Goal: Task Accomplishment & Management: Complete application form

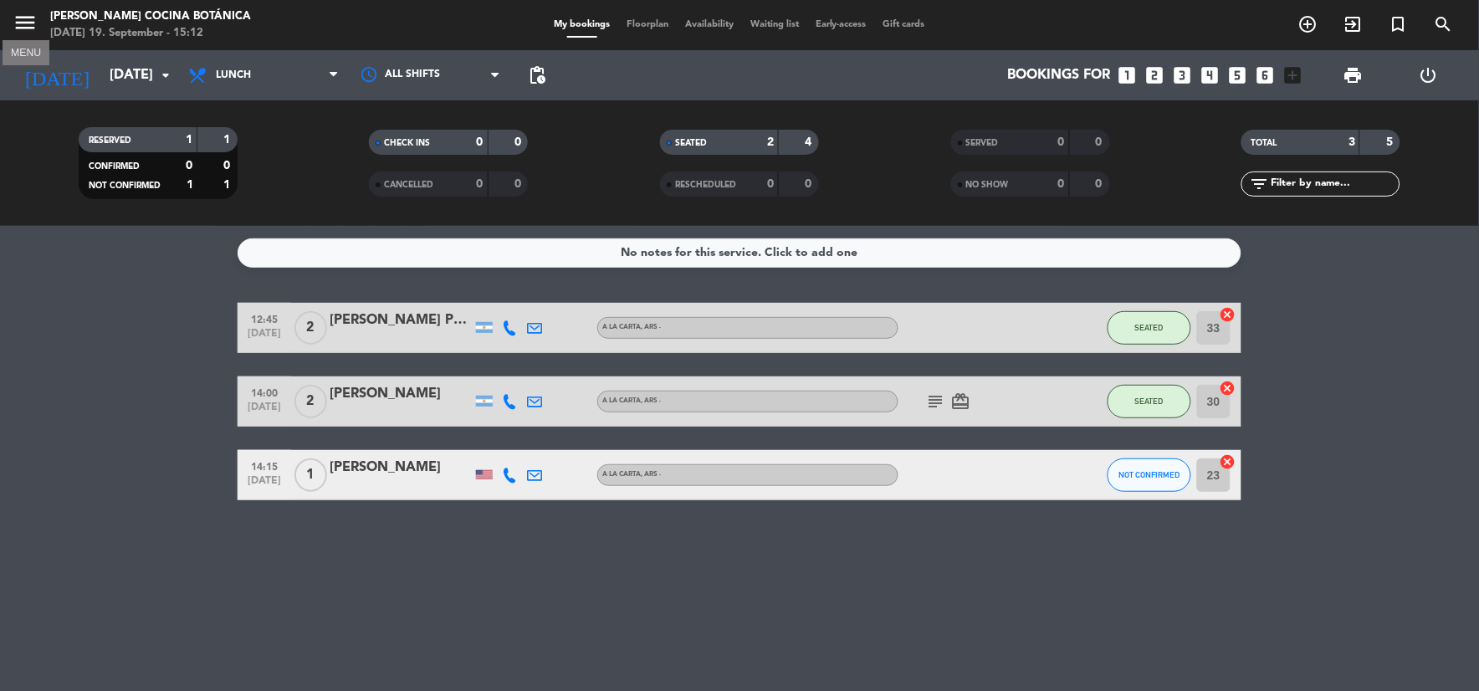
click at [29, 27] on icon "menu" at bounding box center [25, 22] width 25 height 25
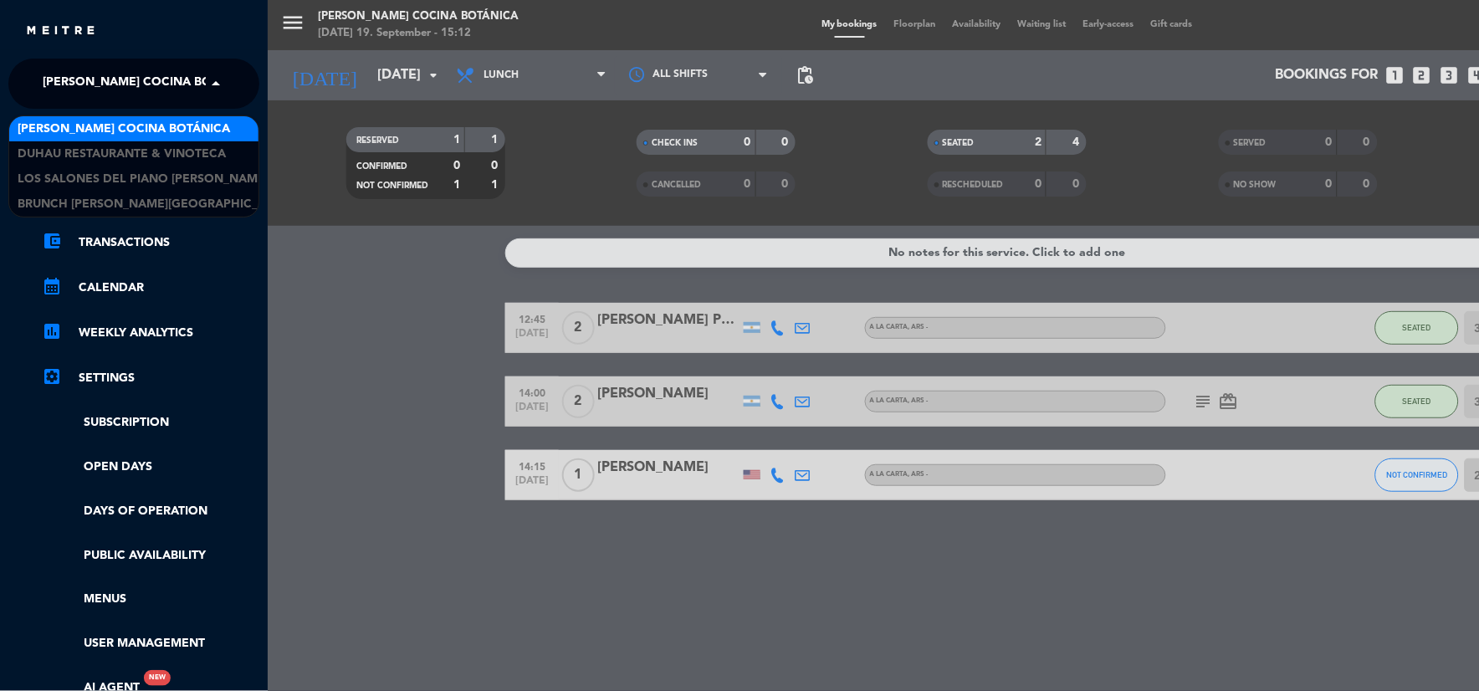
click at [169, 79] on span "[PERSON_NAME] Cocina Botánica" at bounding box center [149, 83] width 213 height 35
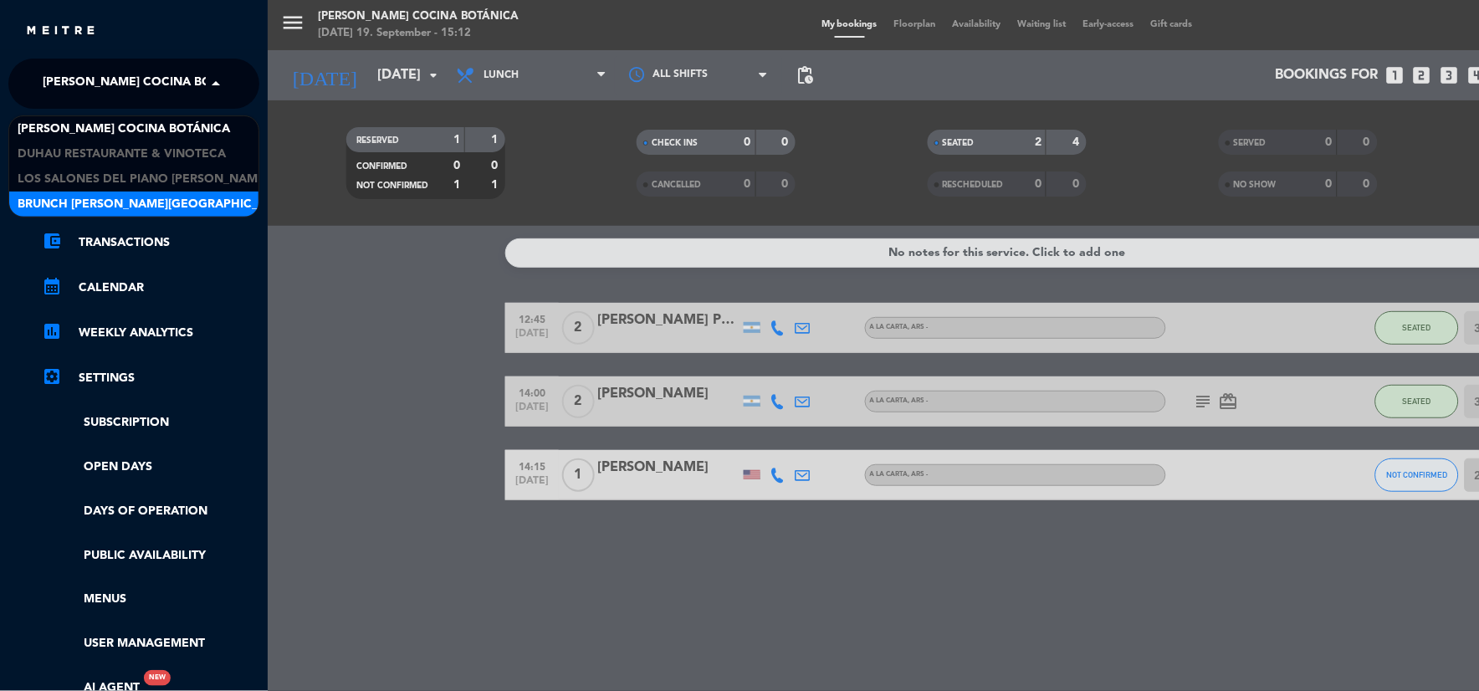
drag, startPoint x: 566, startPoint y: 192, endPoint x: 471, endPoint y: 195, distance: 95.4
click at [472, 195] on div "menu [PERSON_NAME] Cocina Botánica [DATE] 19. September - 15:12 My bookings Flo…" at bounding box center [1007, 345] width 1479 height 691
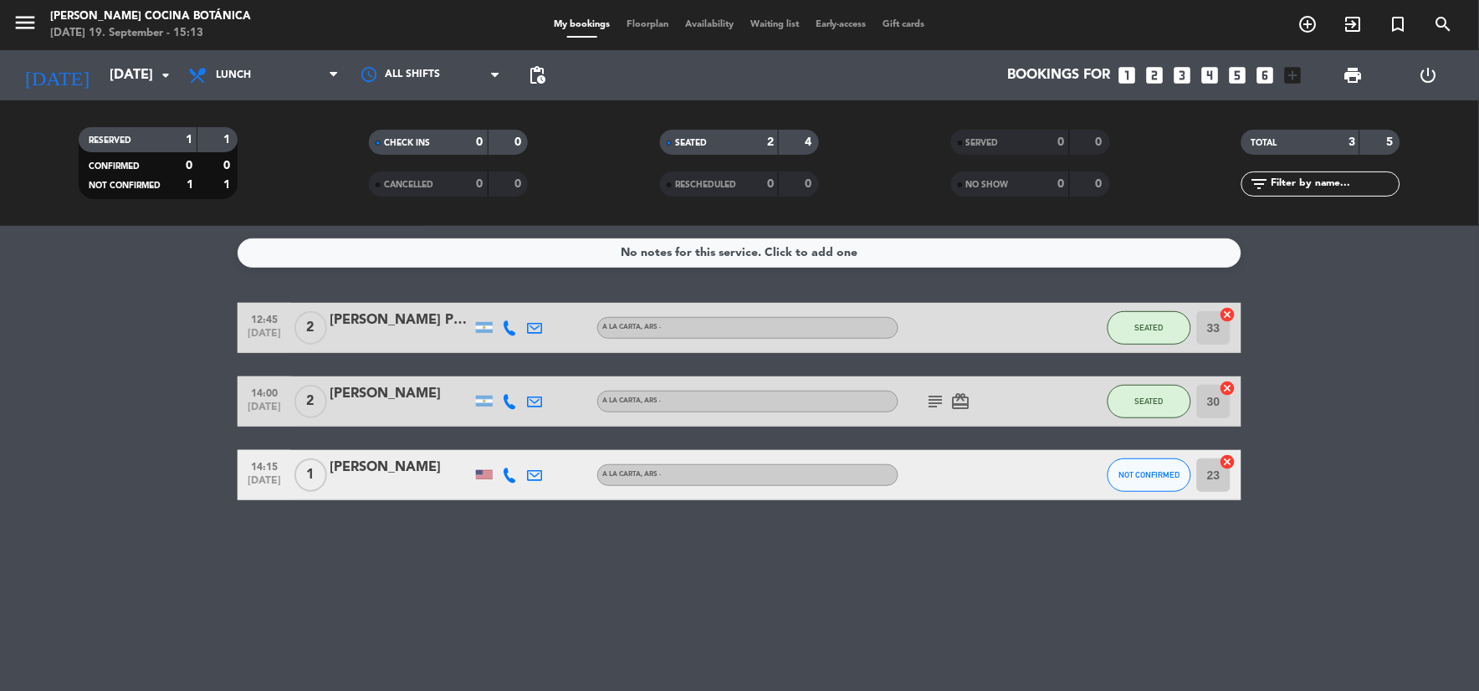
click at [8, 26] on div "menu [PERSON_NAME] Cocina Botánica [DATE] 19. September - 15:13" at bounding box center [185, 25] width 370 height 39
click at [1166, 347] on div "SEATED" at bounding box center [1150, 327] width 84 height 49
click at [1157, 336] on button "SEATED" at bounding box center [1150, 327] width 84 height 33
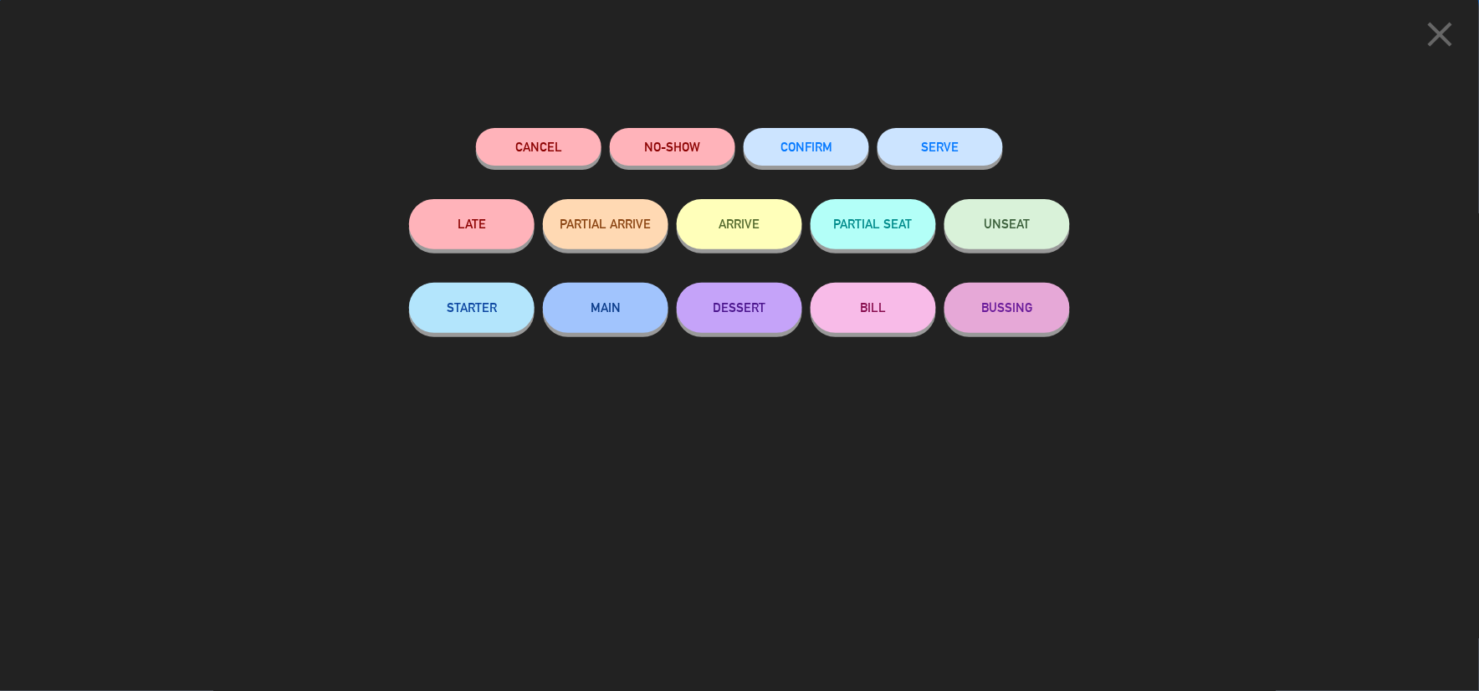
click at [890, 126] on div "Cancel NO-SHOW CONFIRM SERVE LATE PARTIAL ARRIVE ARRIVE PARTIAL SEAT UNSEAT STA…" at bounding box center [739, 403] width 684 height 575
click at [909, 132] on button "SERVE" at bounding box center [941, 147] width 126 height 38
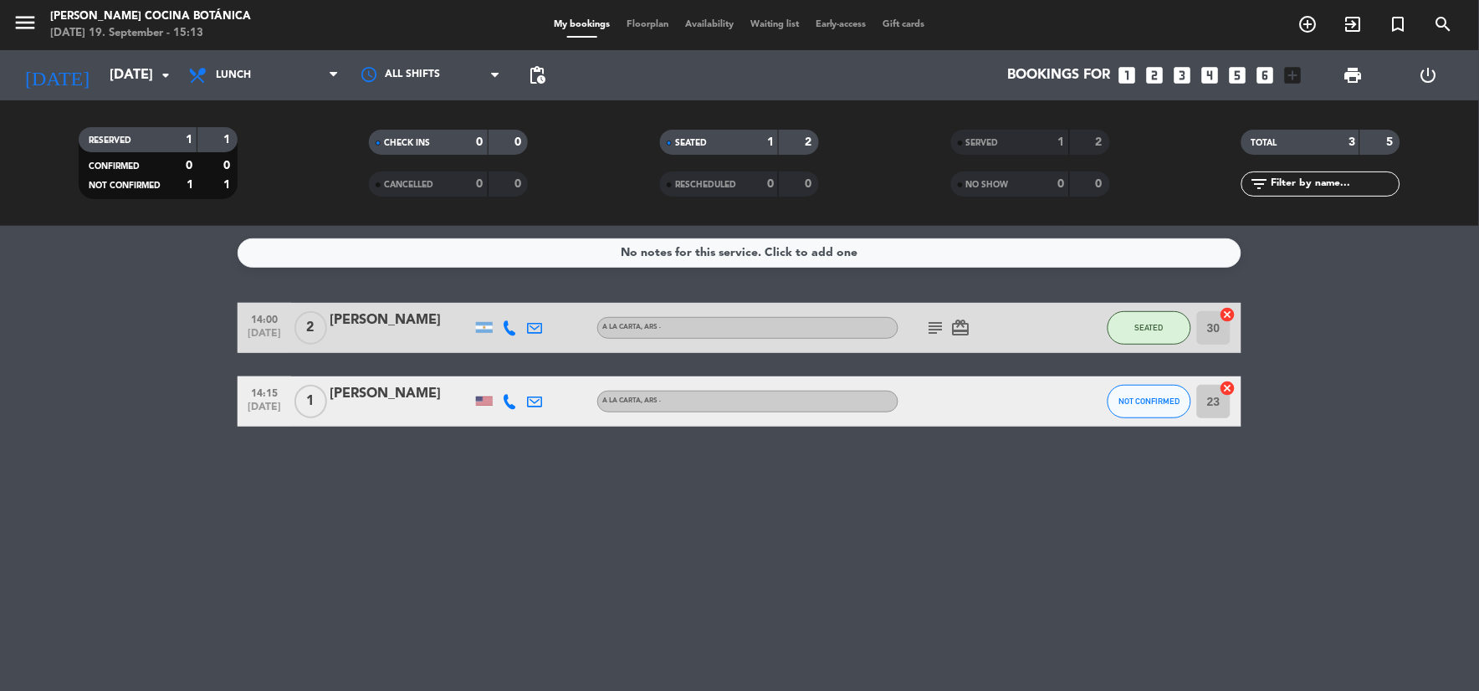
click at [14, 36] on button "menu" at bounding box center [25, 25] width 25 height 31
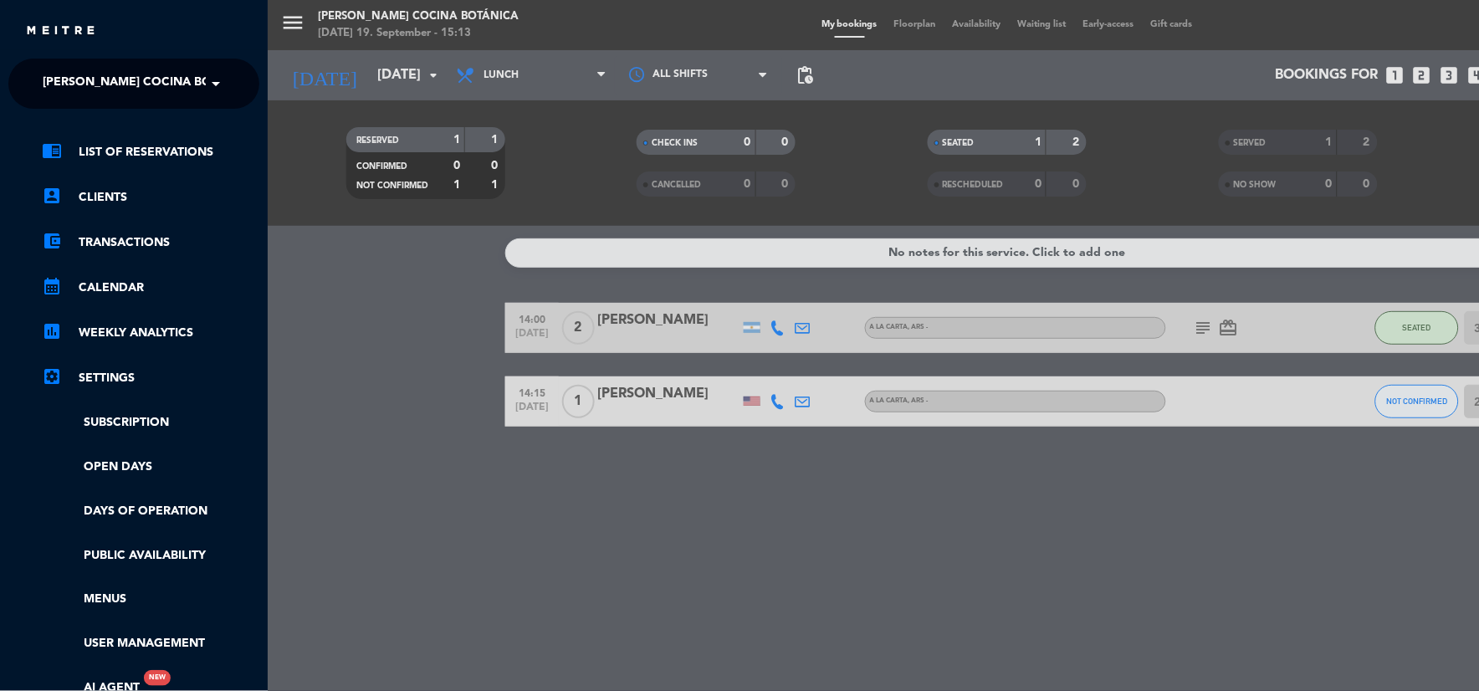
click at [211, 81] on span at bounding box center [220, 83] width 28 height 35
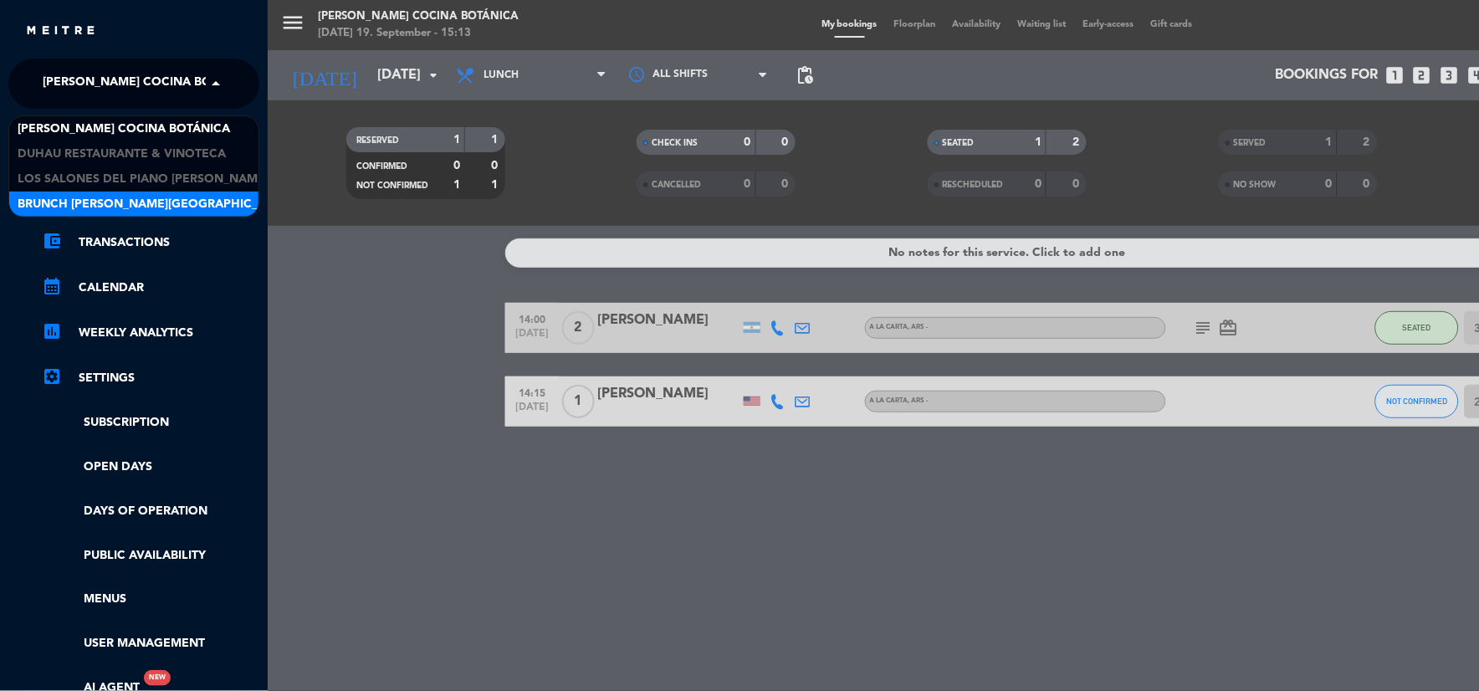
click at [149, 196] on span "Brunch [PERSON_NAME][GEOGRAPHIC_DATA][PERSON_NAME]" at bounding box center [203, 204] width 371 height 19
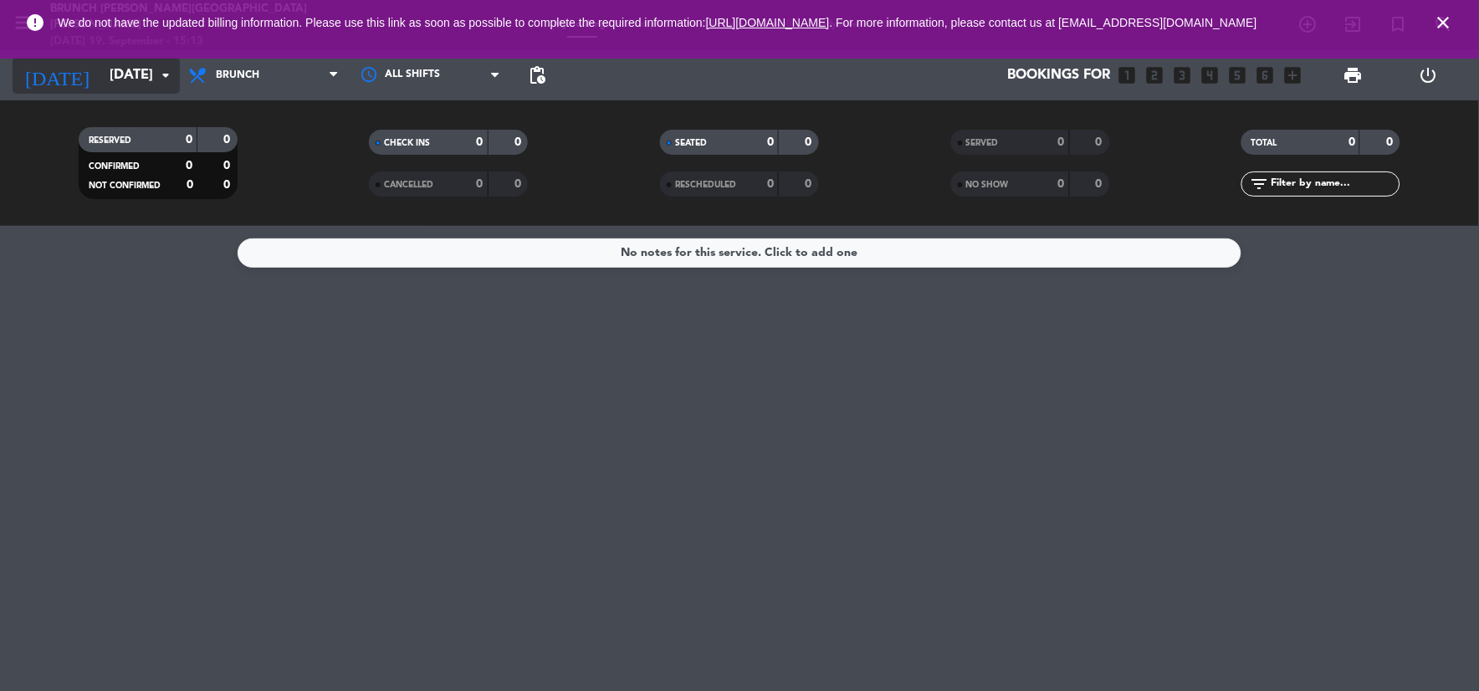
click at [134, 76] on input "[DATE]" at bounding box center [189, 75] width 177 height 33
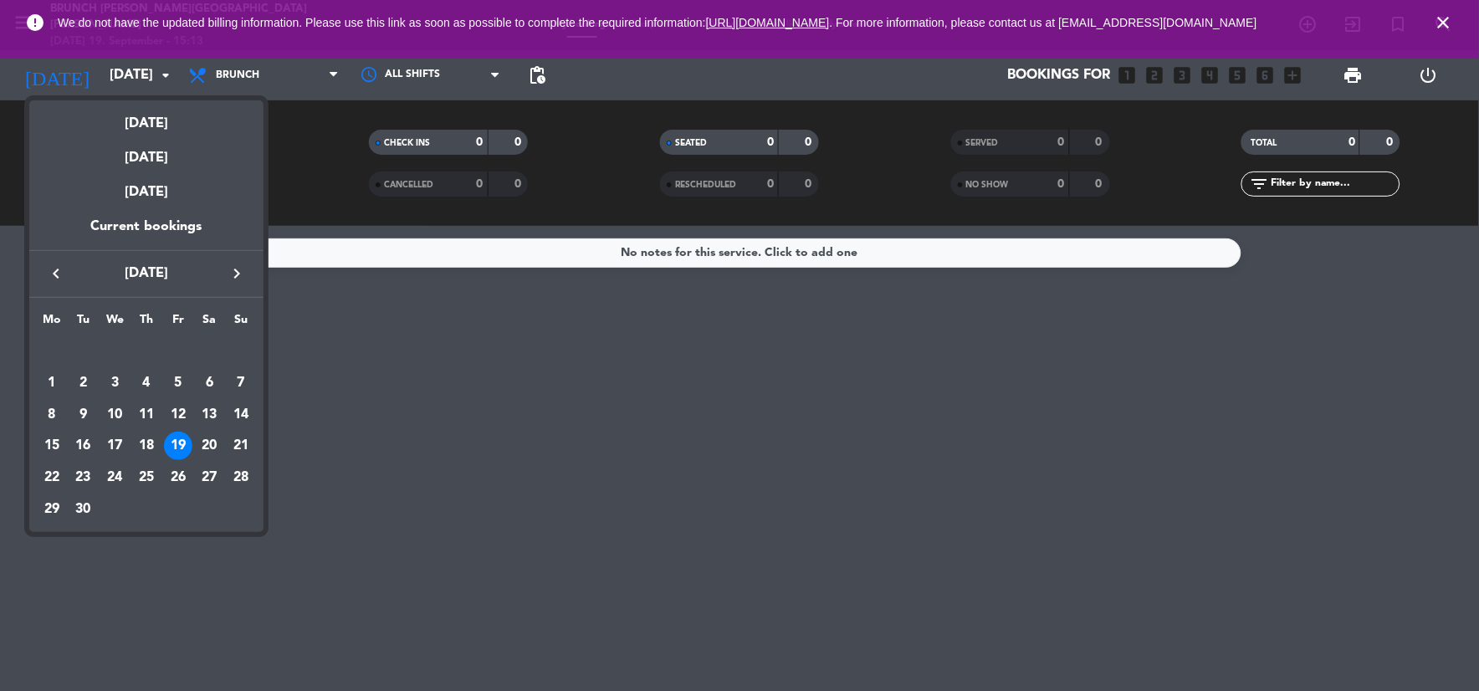
click at [261, 457] on div "Mo Tu We Th Fr Sa [DATE] 2 3 4 5 6 7 8 9 10 11 12 13 14 15 16 17 18 19 20 21 22…" at bounding box center [146, 415] width 234 height 234
click at [243, 446] on div "21" at bounding box center [241, 446] width 28 height 28
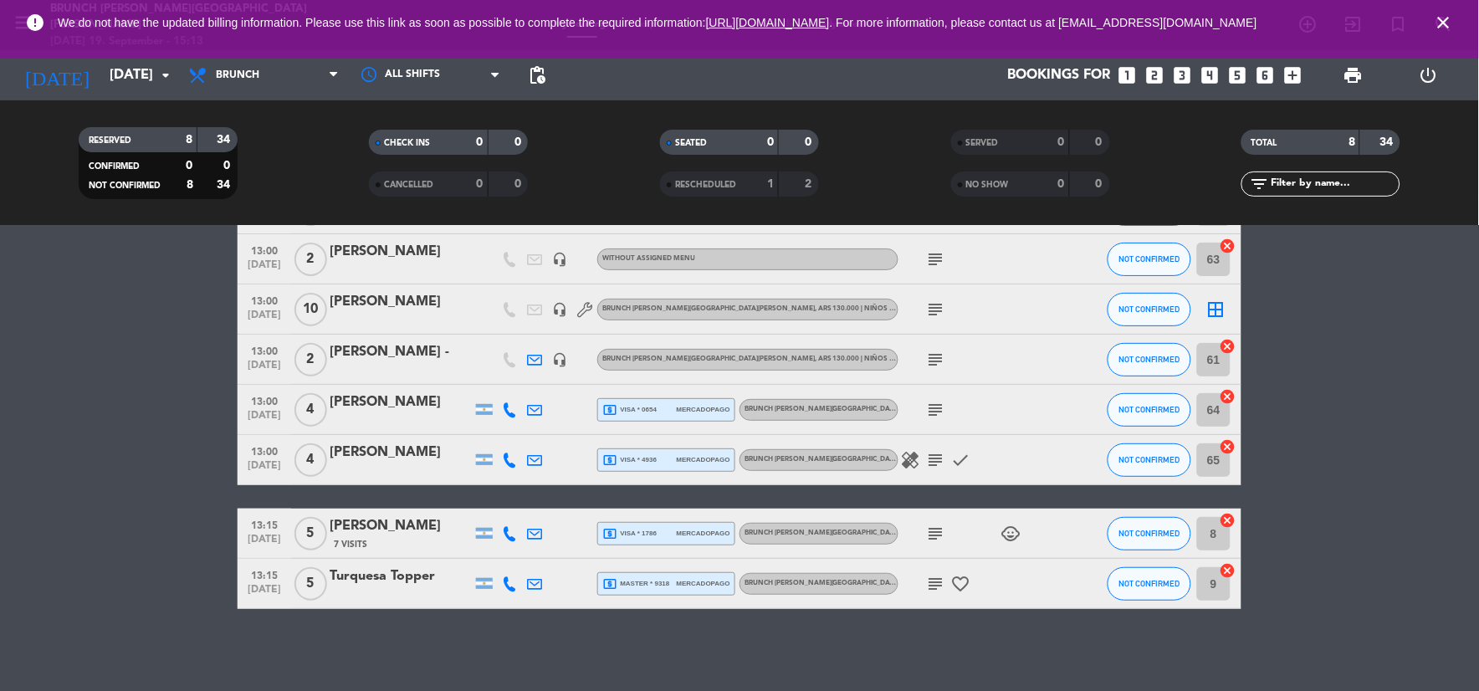
scroll to position [120, 0]
click at [721, 572] on div "local_atm master * 9318 mercadopago" at bounding box center [666, 583] width 128 height 22
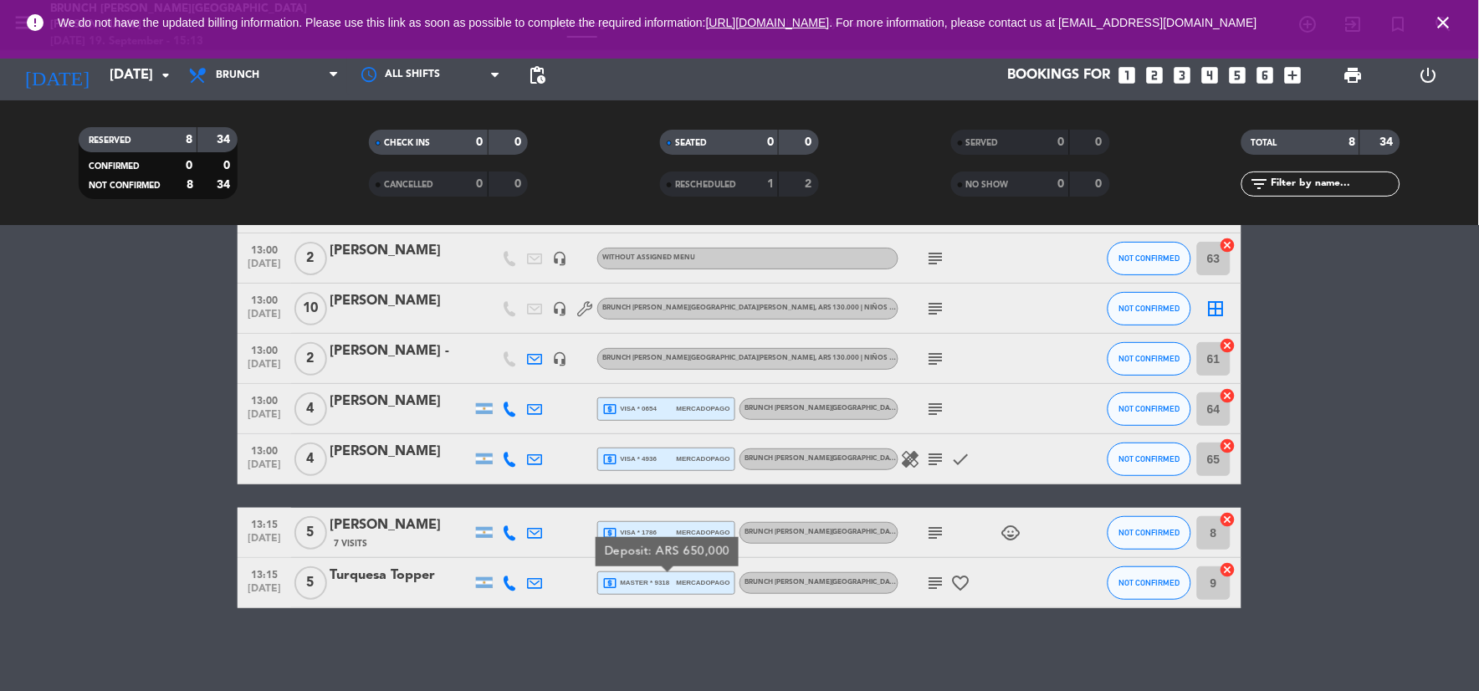
click at [884, 573] on div "Brunch [PERSON_NAME][GEOGRAPHIC_DATA][PERSON_NAME]" at bounding box center [819, 583] width 159 height 22
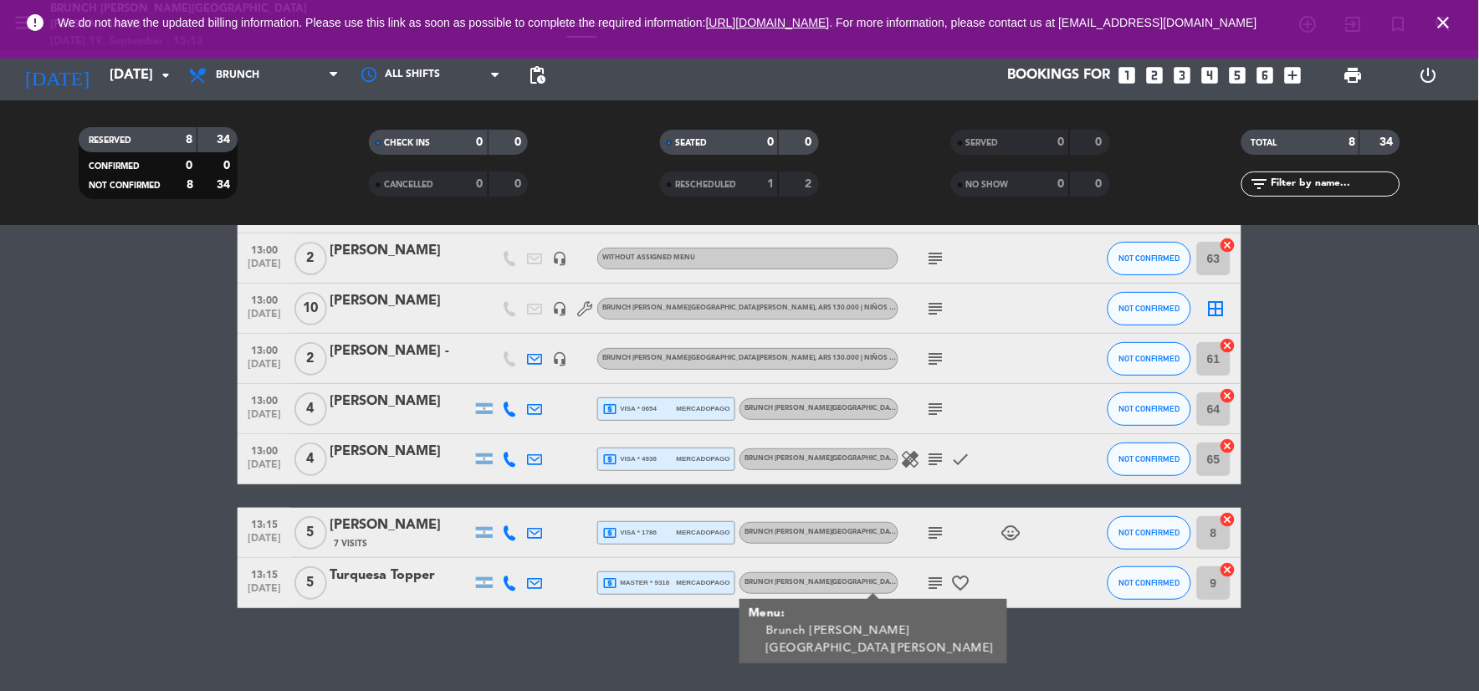
click at [926, 533] on icon "subject" at bounding box center [936, 533] width 20 height 20
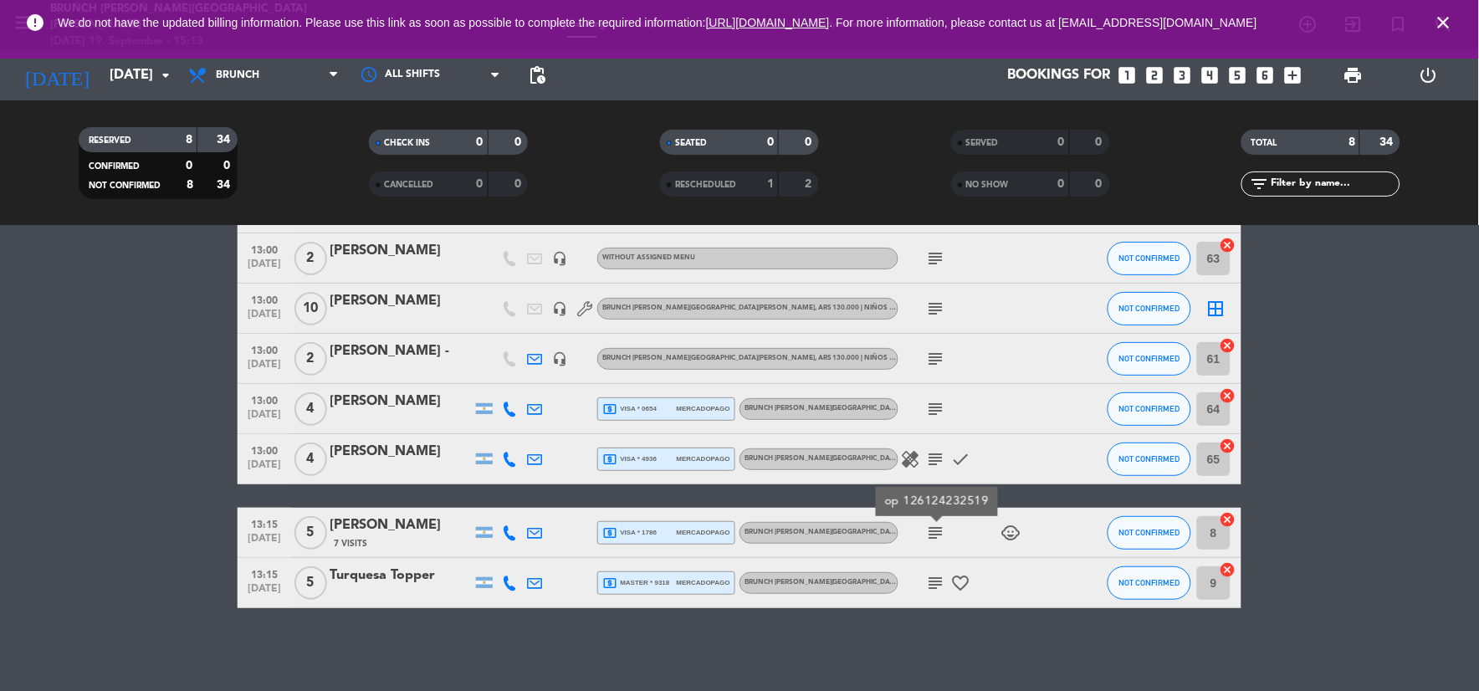
click at [950, 454] on span "check" at bounding box center [961, 459] width 25 height 20
click at [943, 455] on icon "subject" at bounding box center [936, 459] width 20 height 20
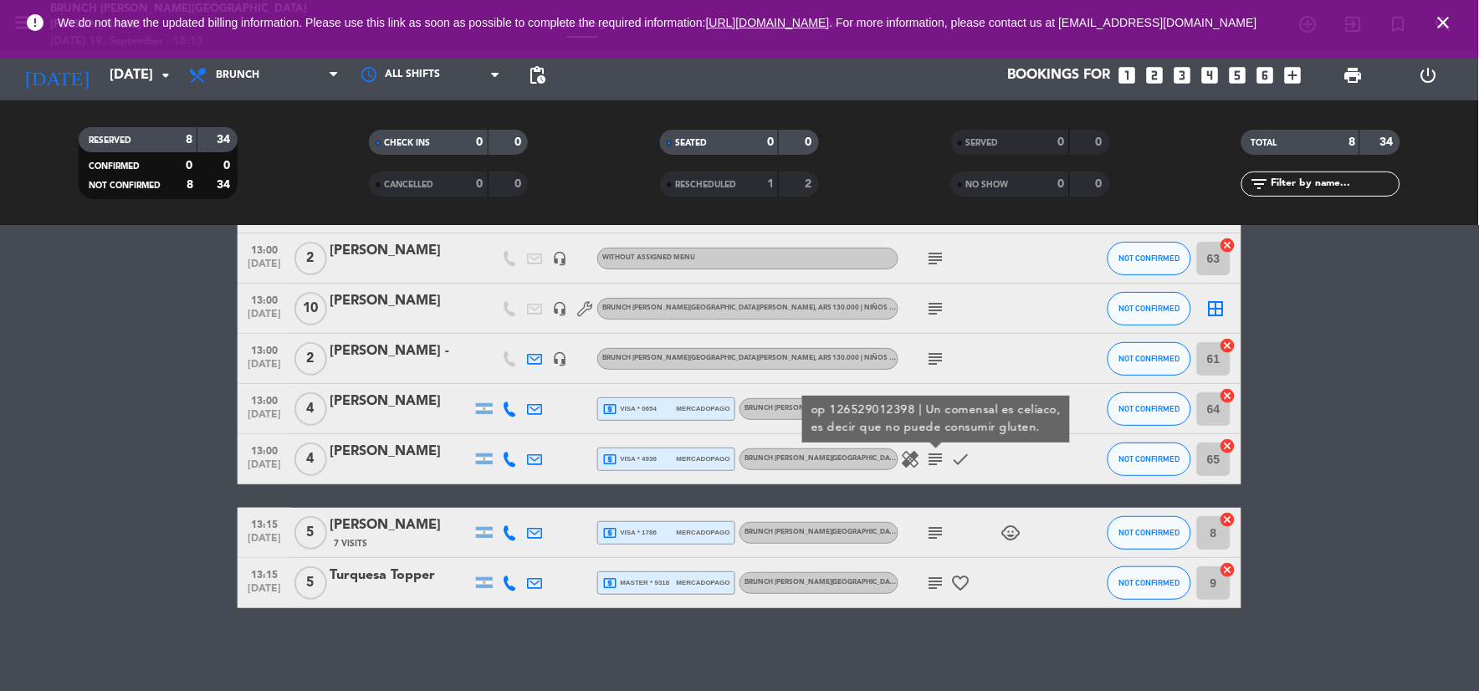
click at [730, 630] on div "No notes for this service. Click to add one 13:00 [DATE] 2 [PERSON_NAME] headse…" at bounding box center [739, 458] width 1479 height 465
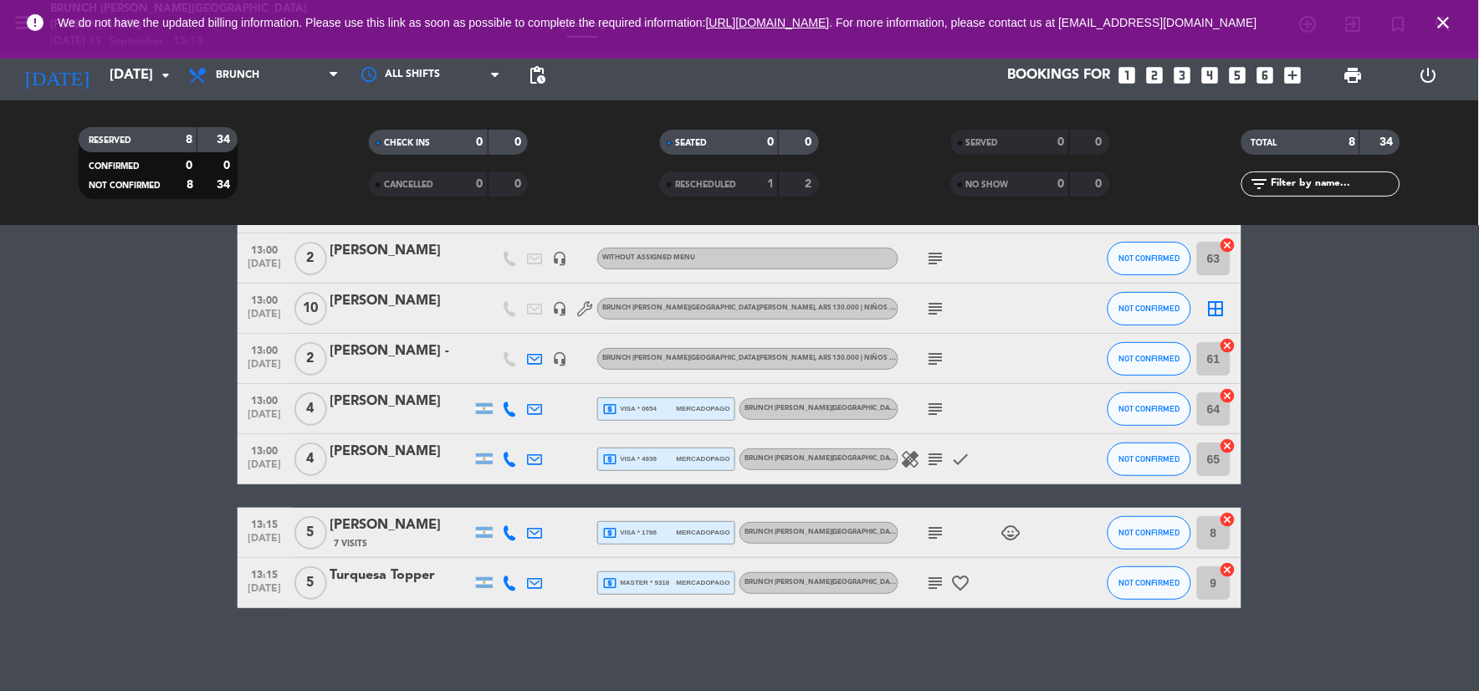
click at [934, 403] on icon "subject" at bounding box center [936, 409] width 20 height 20
click at [940, 357] on icon "subject" at bounding box center [936, 359] width 20 height 20
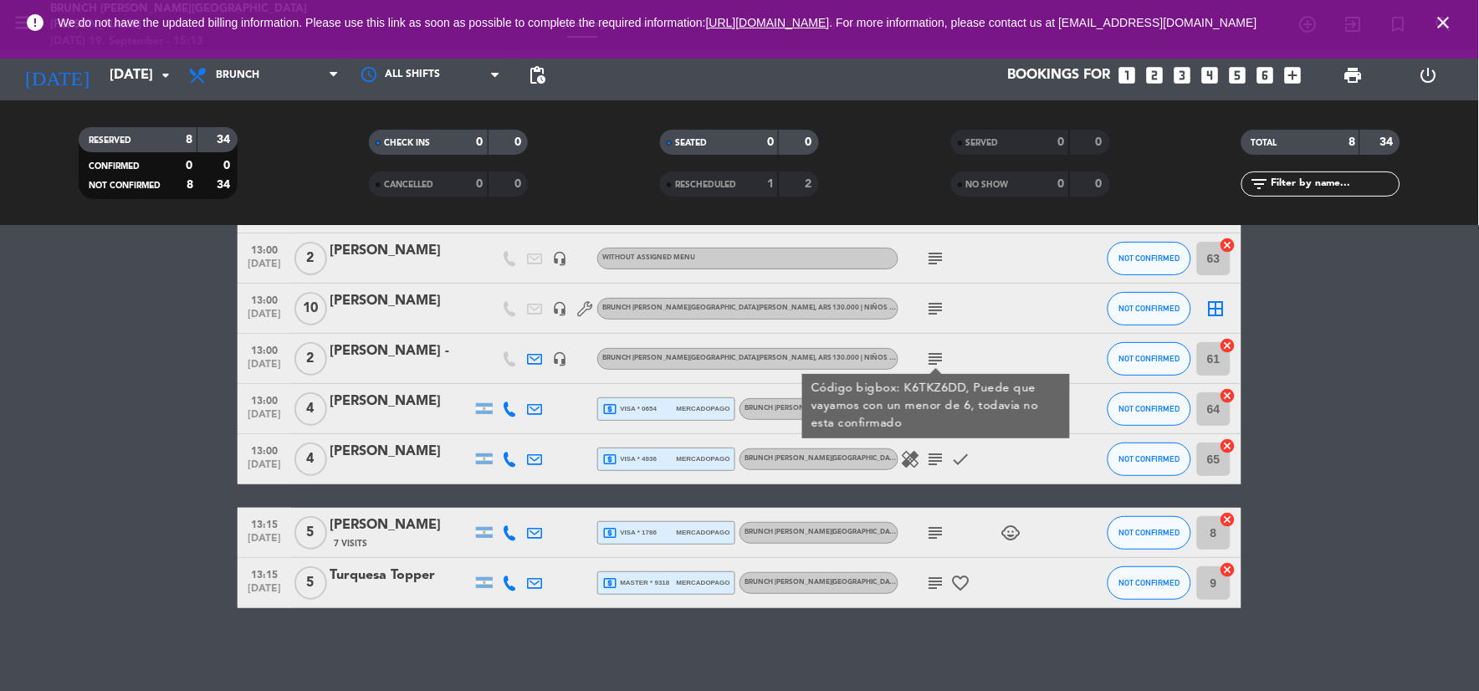
click at [937, 319] on div "subject" at bounding box center [974, 308] width 151 height 49
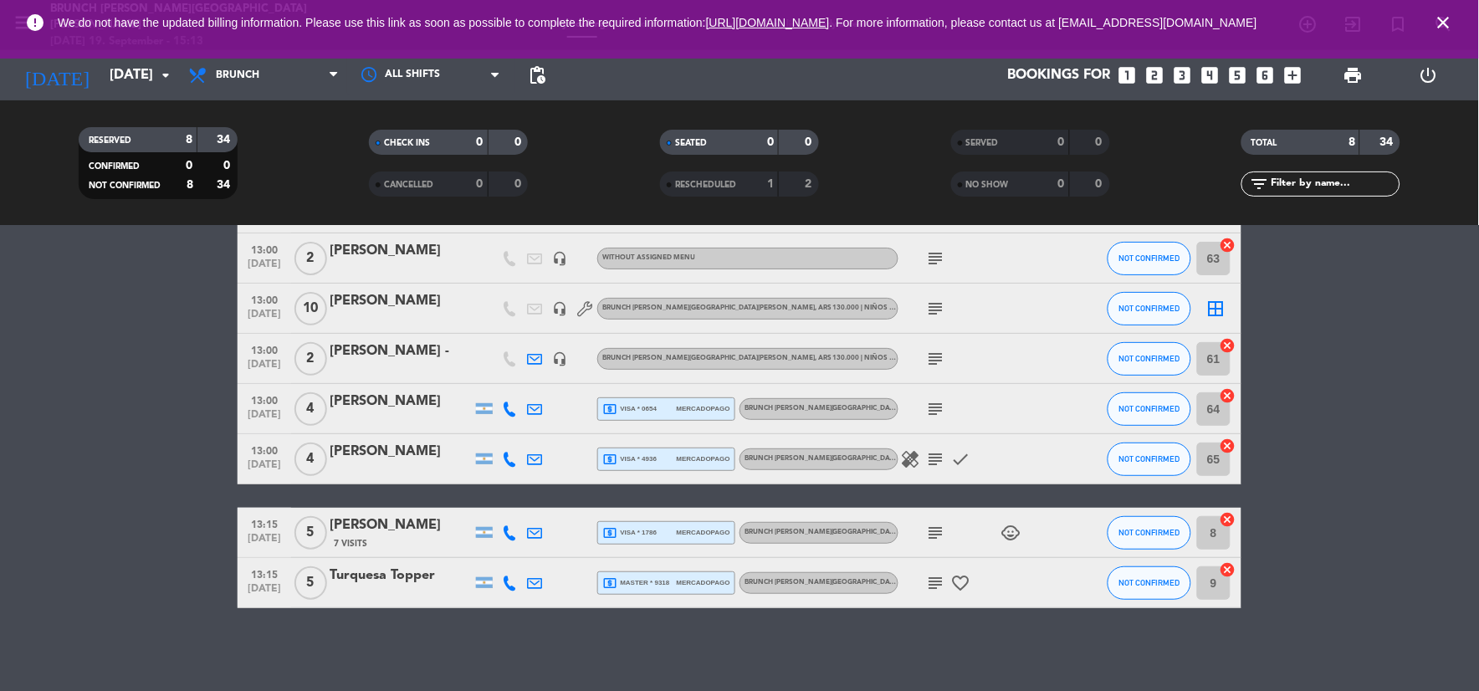
click at [935, 310] on icon "subject" at bounding box center [936, 309] width 20 height 20
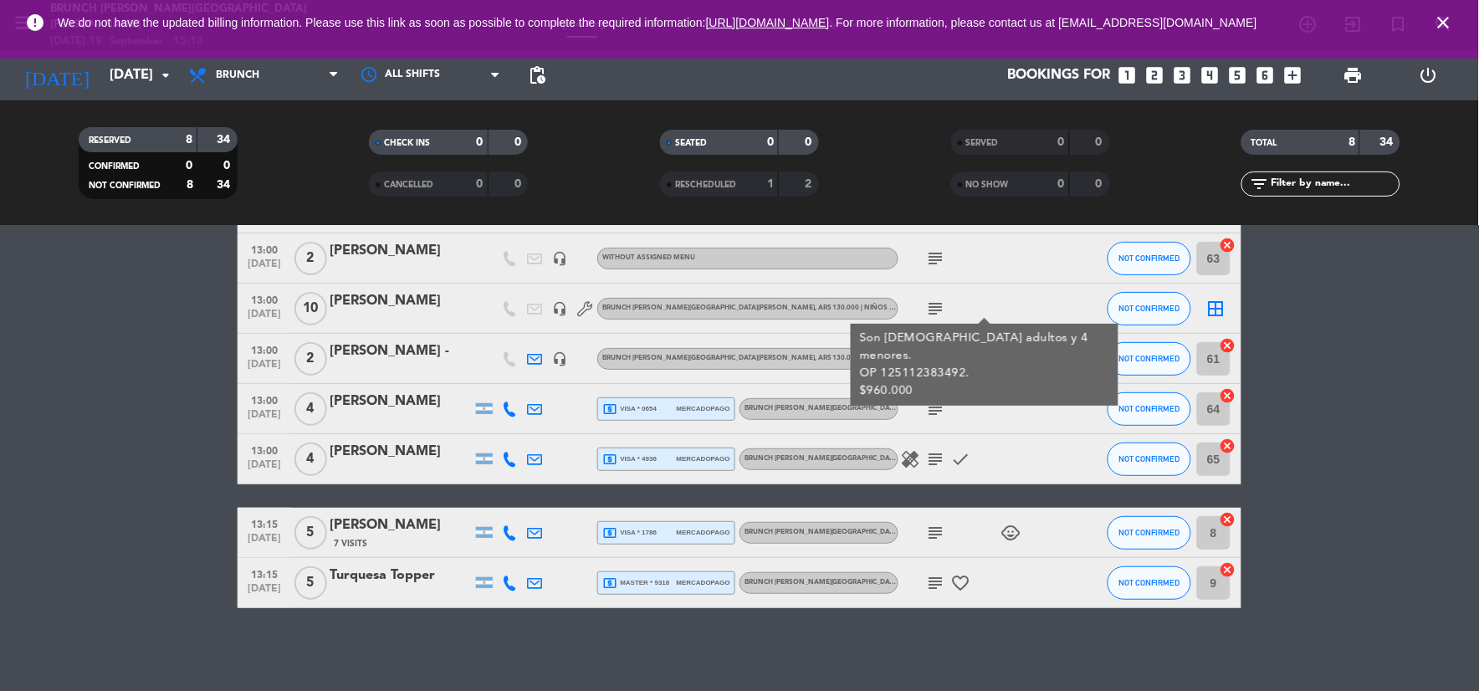
click at [937, 385] on div "Son [DEMOGRAPHIC_DATA] adultos y 4 menores. OP 125112383492. $960.000" at bounding box center [985, 365] width 268 height 82
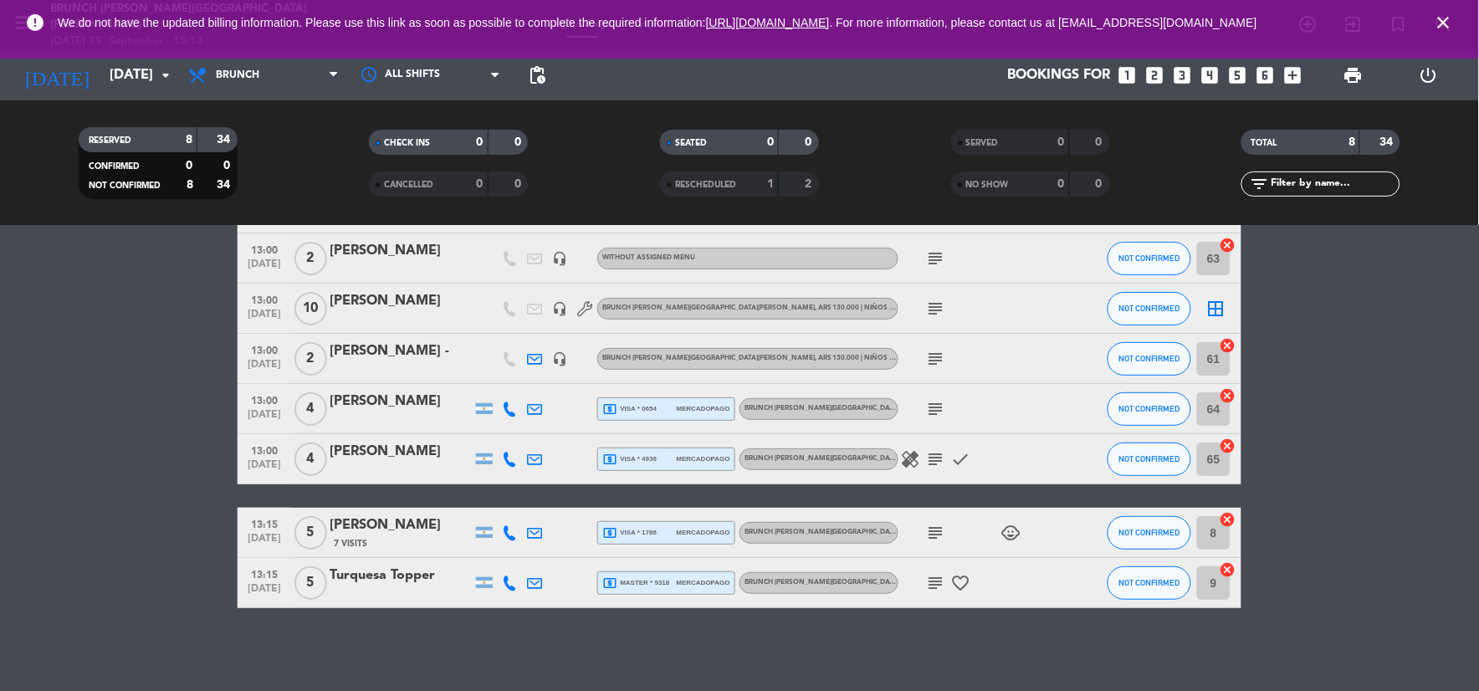
click at [933, 366] on icon "subject" at bounding box center [936, 359] width 20 height 20
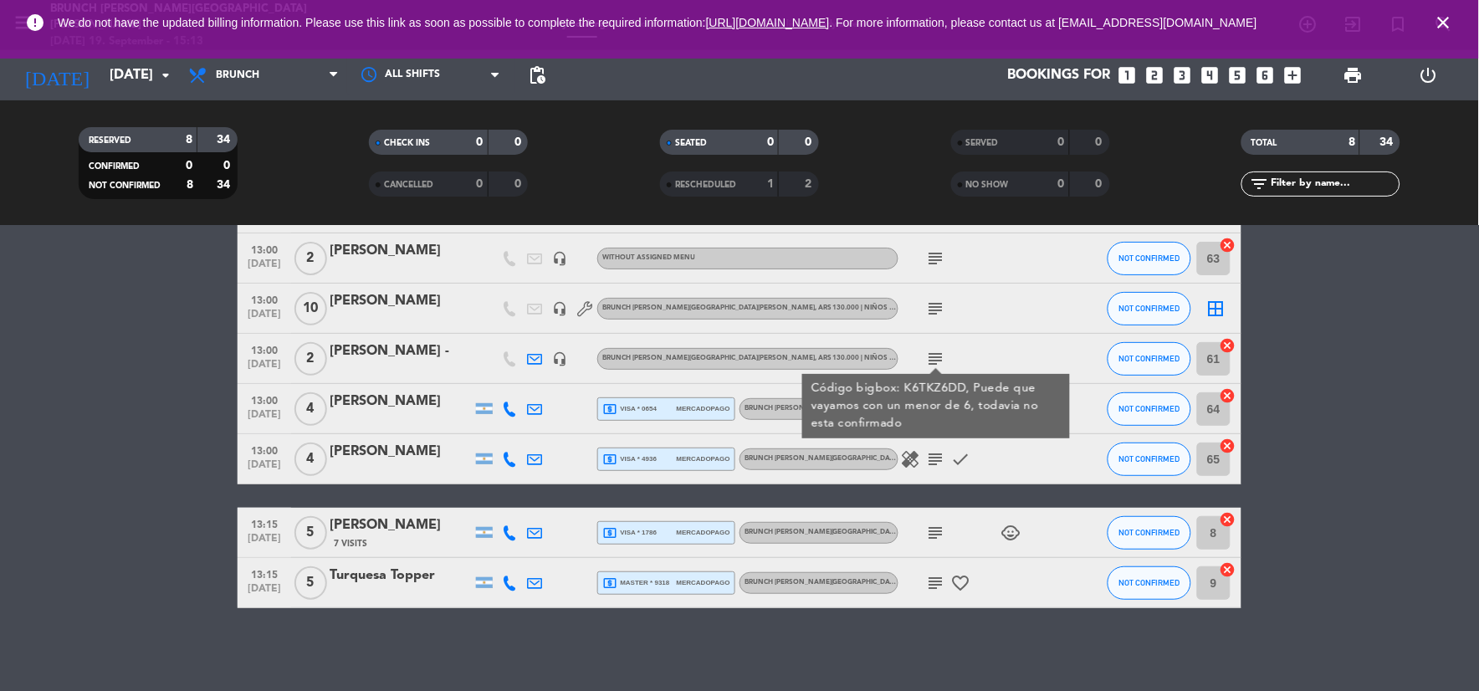
click at [933, 367] on div at bounding box center [936, 370] width 12 height 6
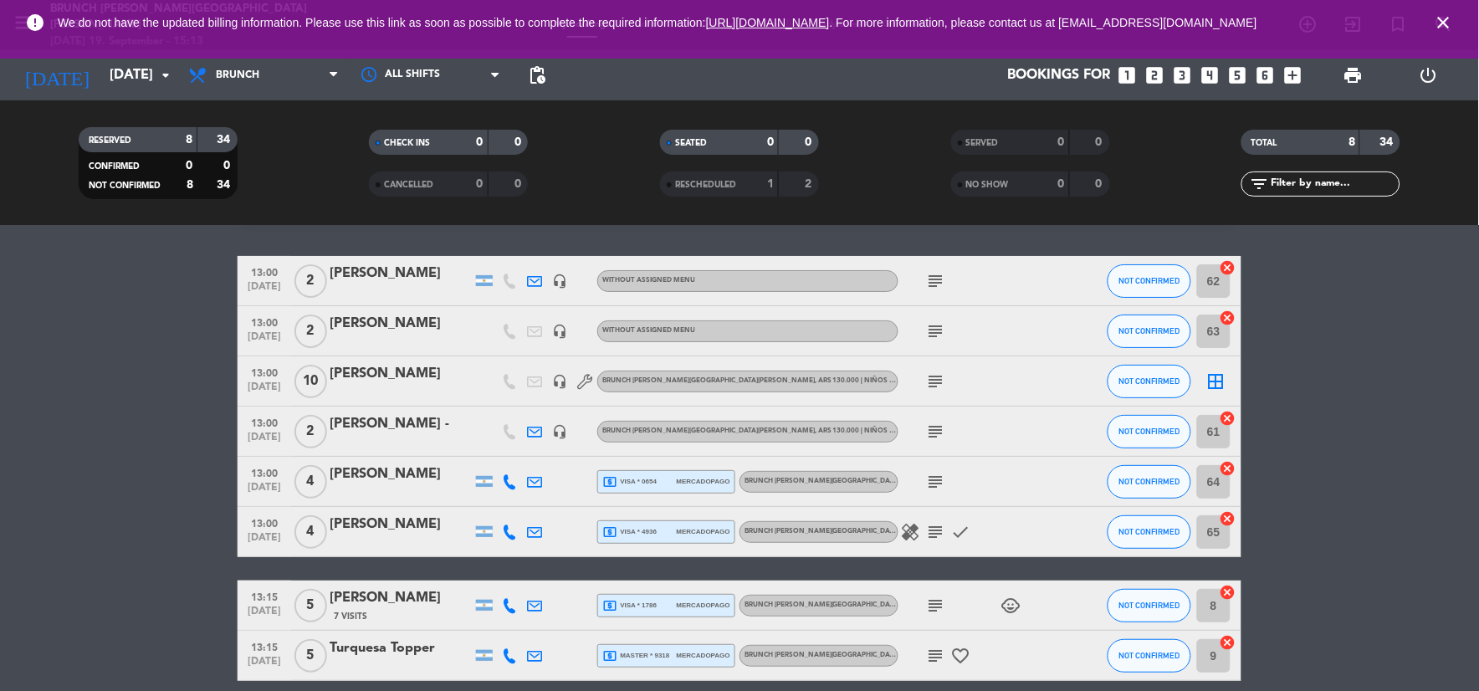
scroll to position [27, 0]
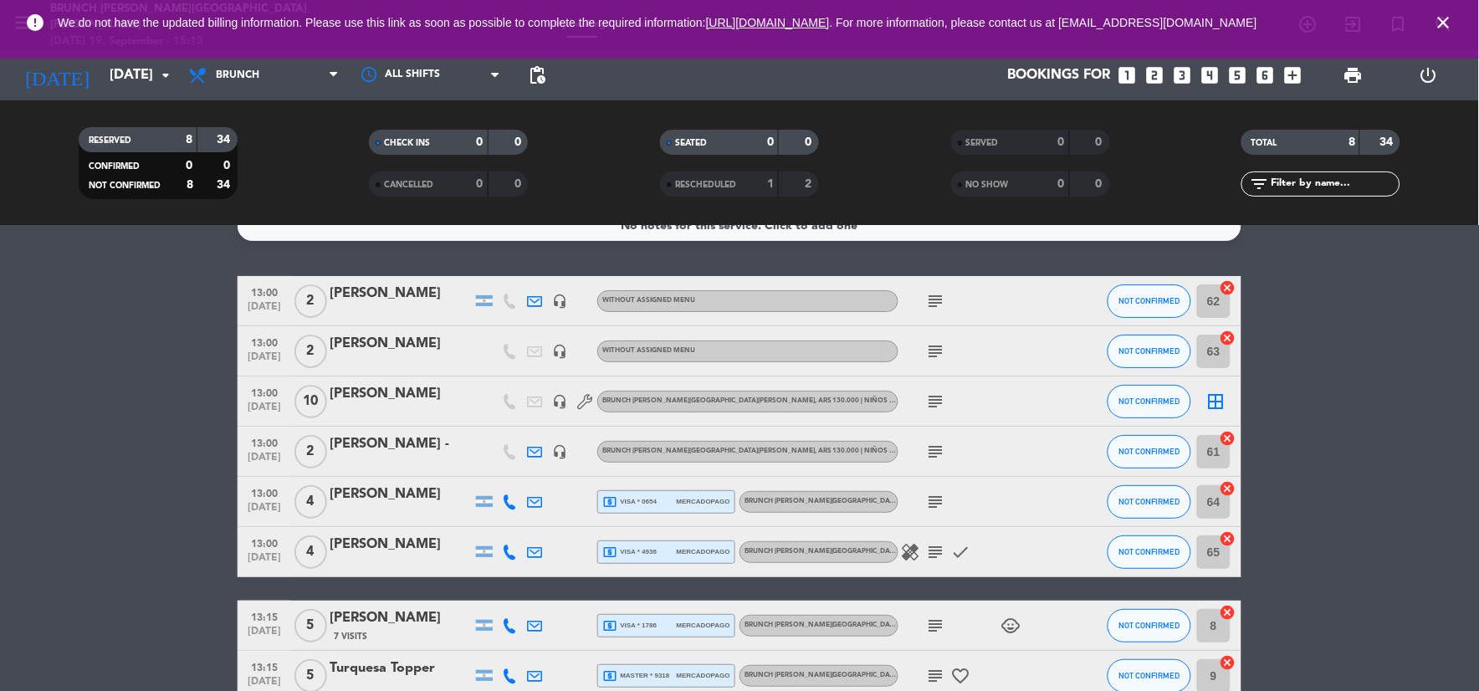
click at [935, 356] on icon "subject" at bounding box center [936, 351] width 20 height 20
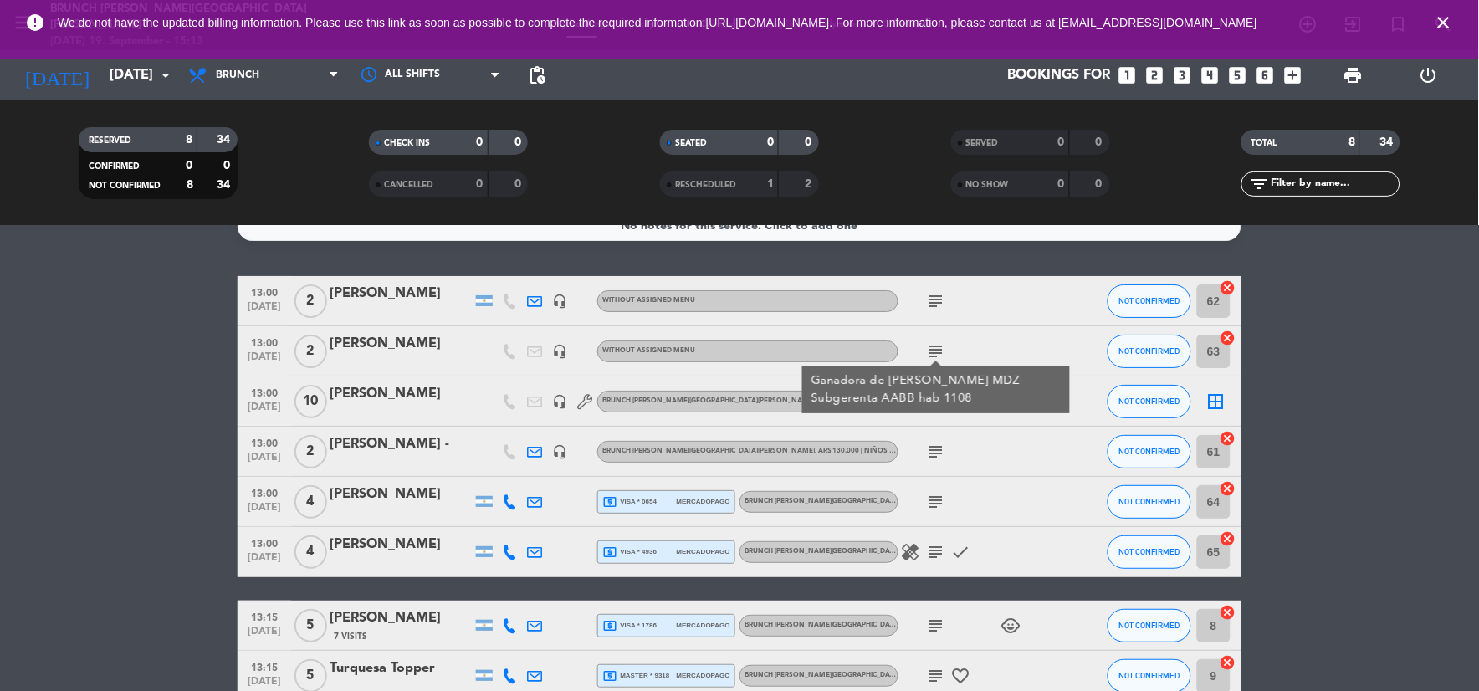
click at [942, 283] on div "subject" at bounding box center [974, 300] width 151 height 49
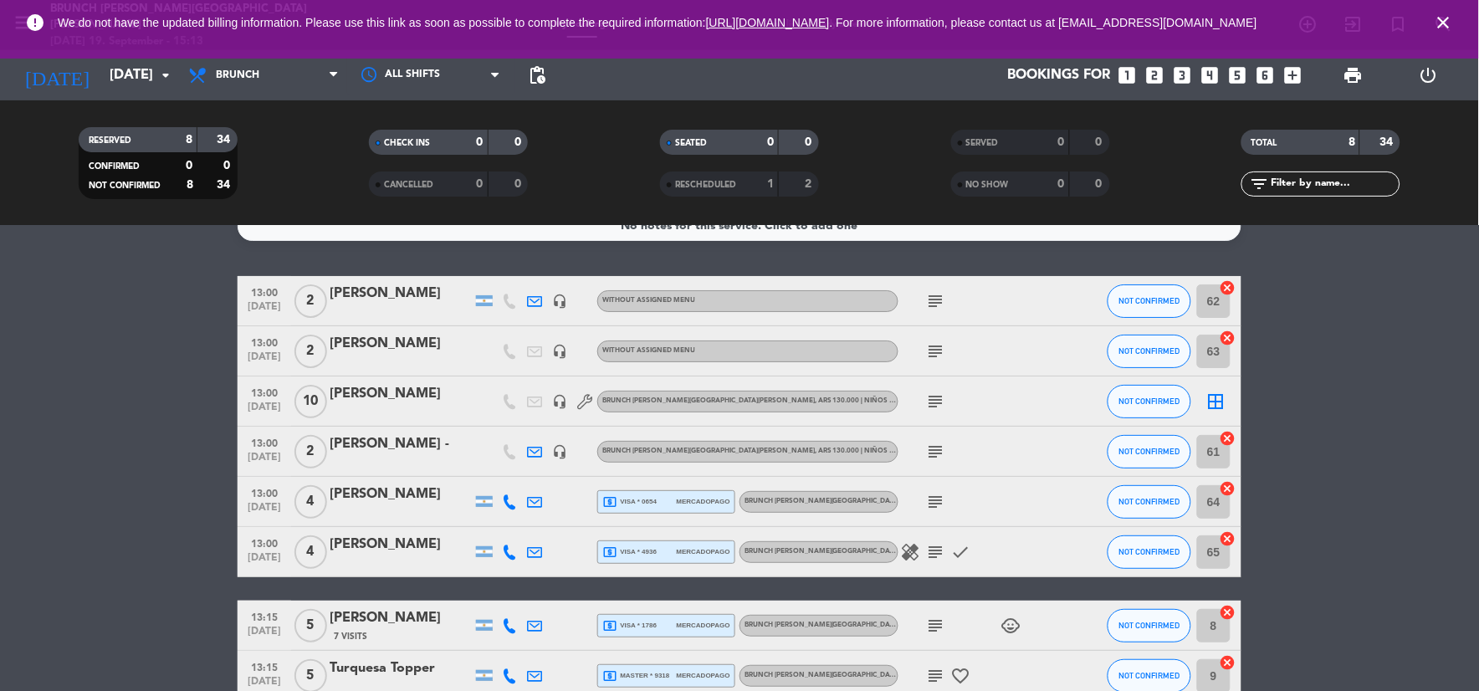
click at [934, 352] on icon "subject" at bounding box center [936, 351] width 20 height 20
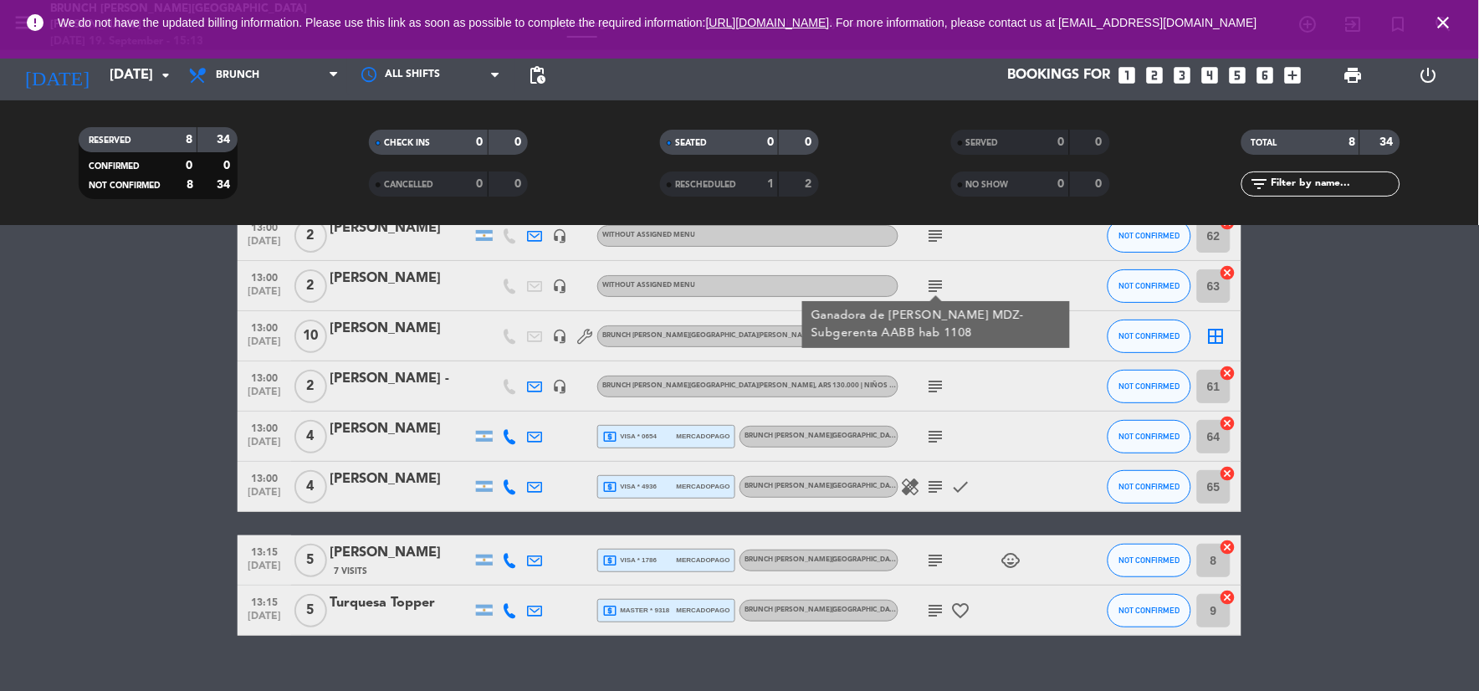
scroll to position [120, 0]
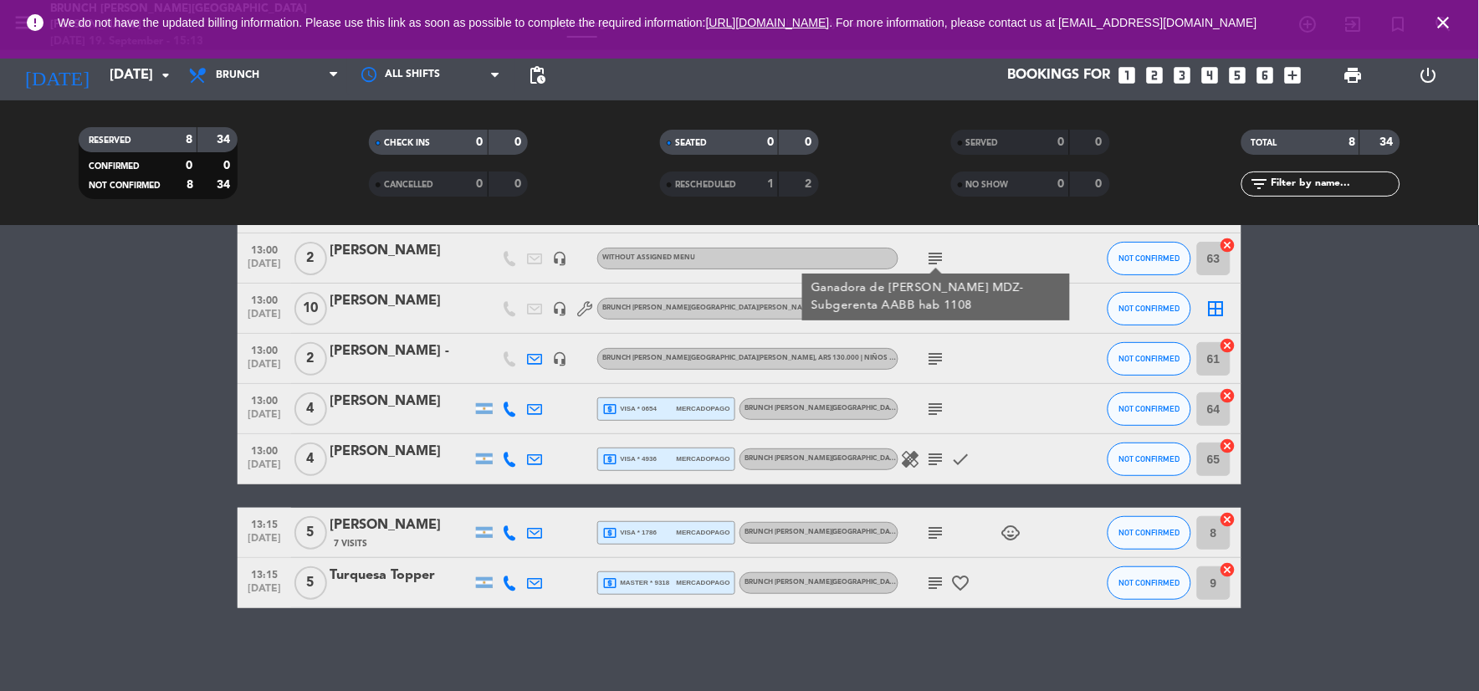
click at [926, 450] on icon "subject" at bounding box center [936, 459] width 20 height 20
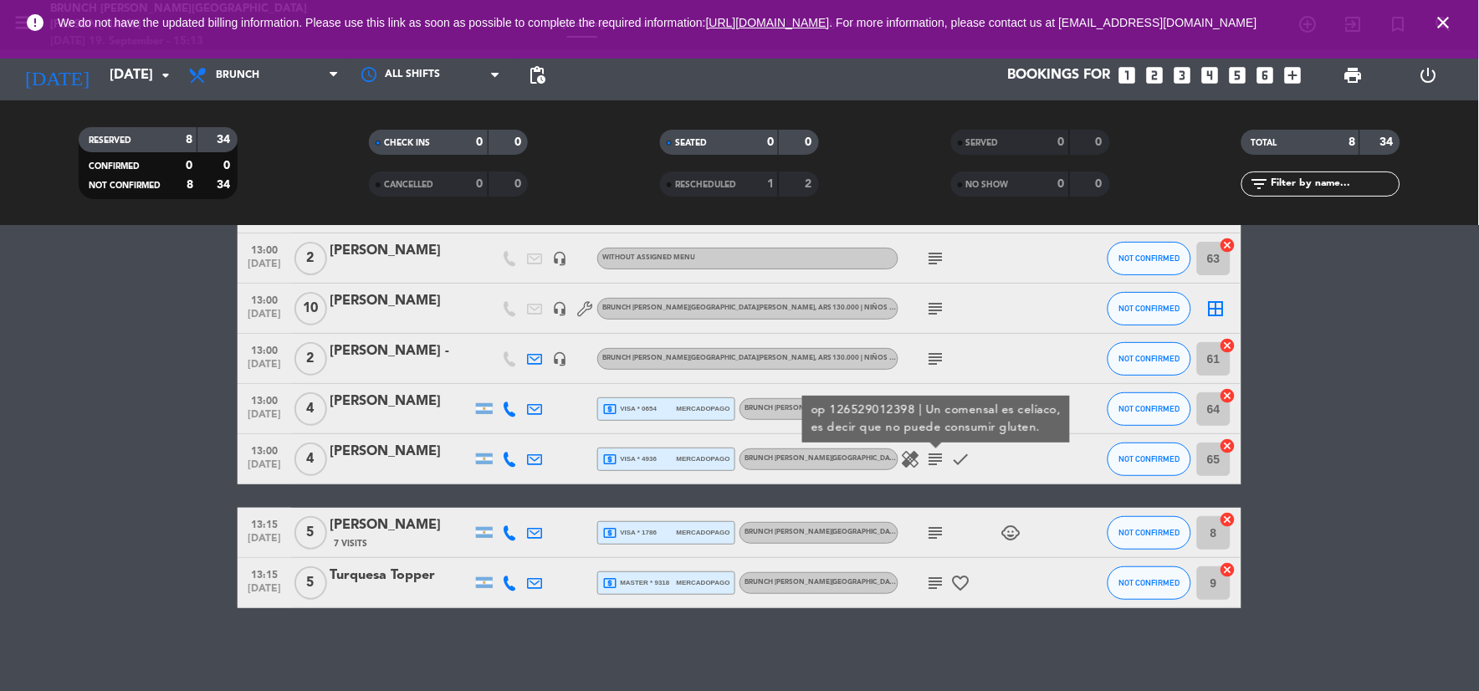
click at [916, 631] on div "No notes for this service. Click to add one 13:00 [DATE] 2 [PERSON_NAME] headse…" at bounding box center [739, 458] width 1479 height 465
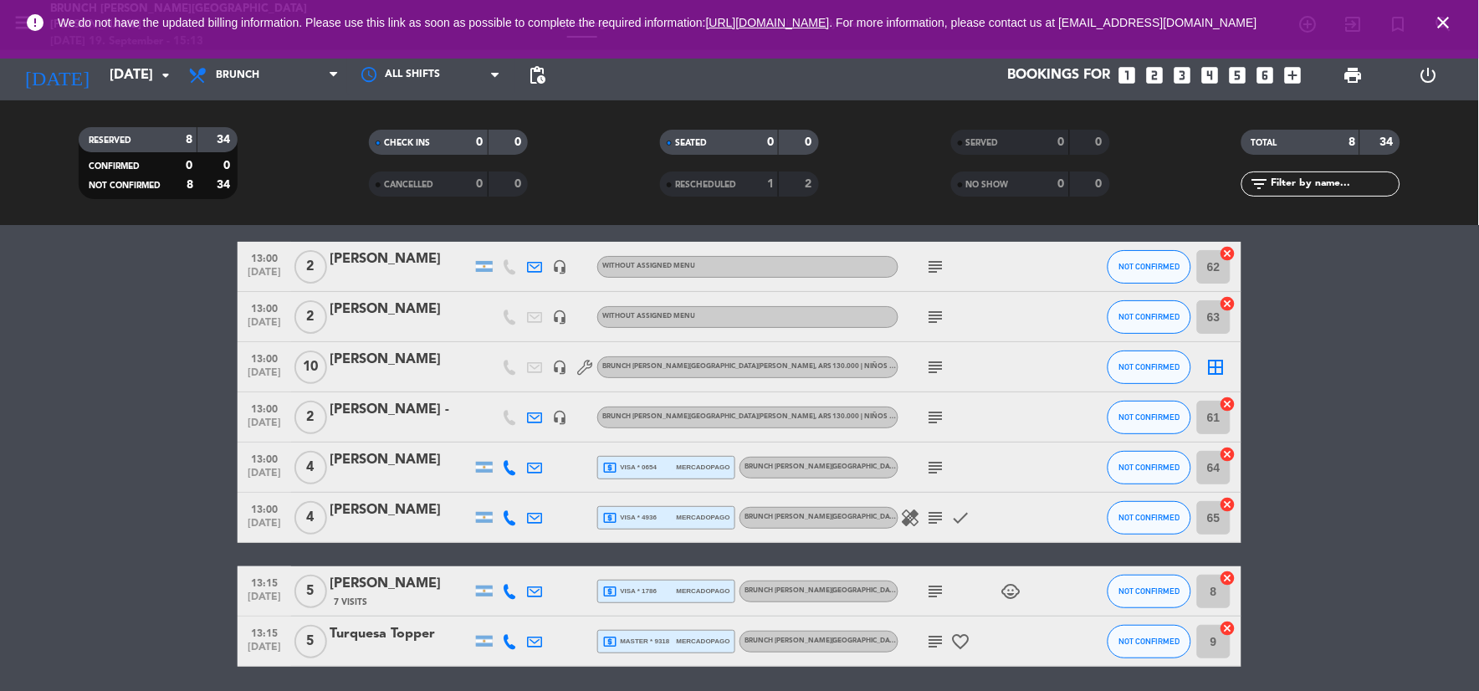
scroll to position [0, 0]
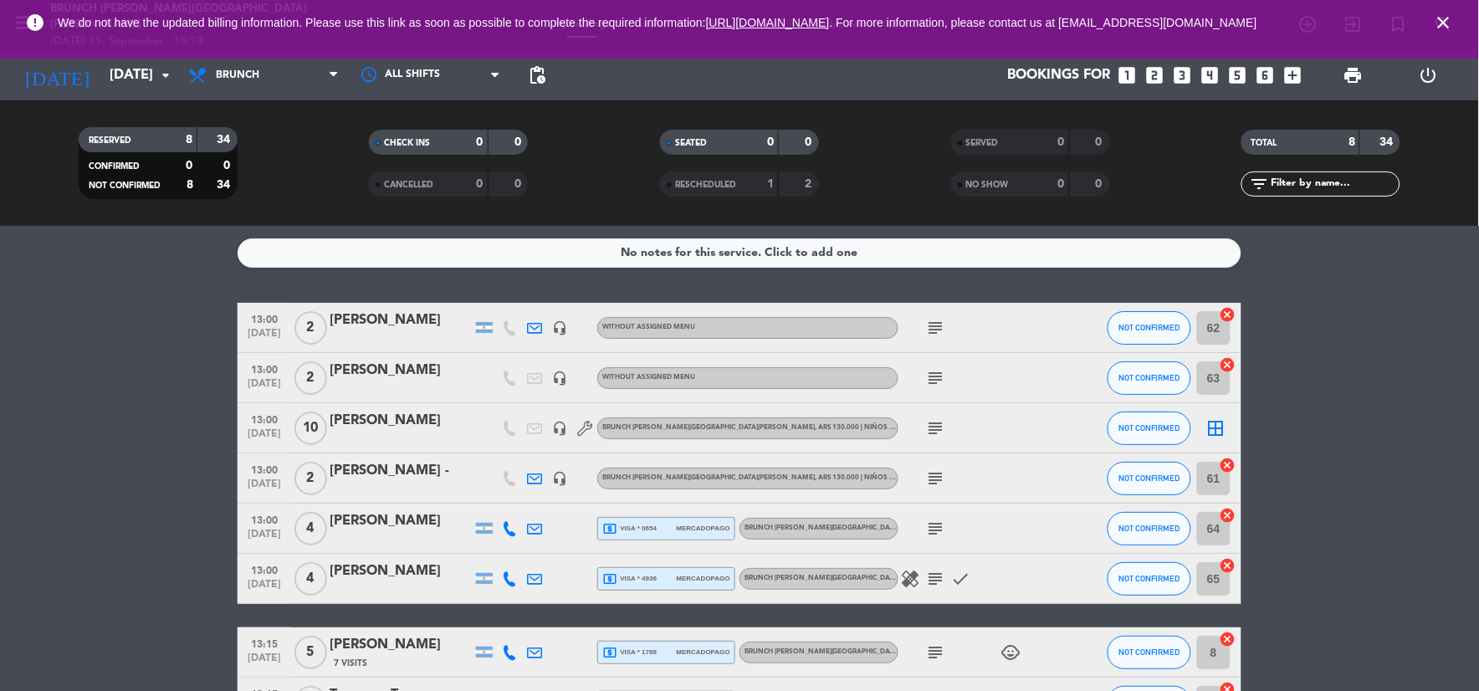
click at [935, 480] on icon "subject" at bounding box center [936, 479] width 20 height 20
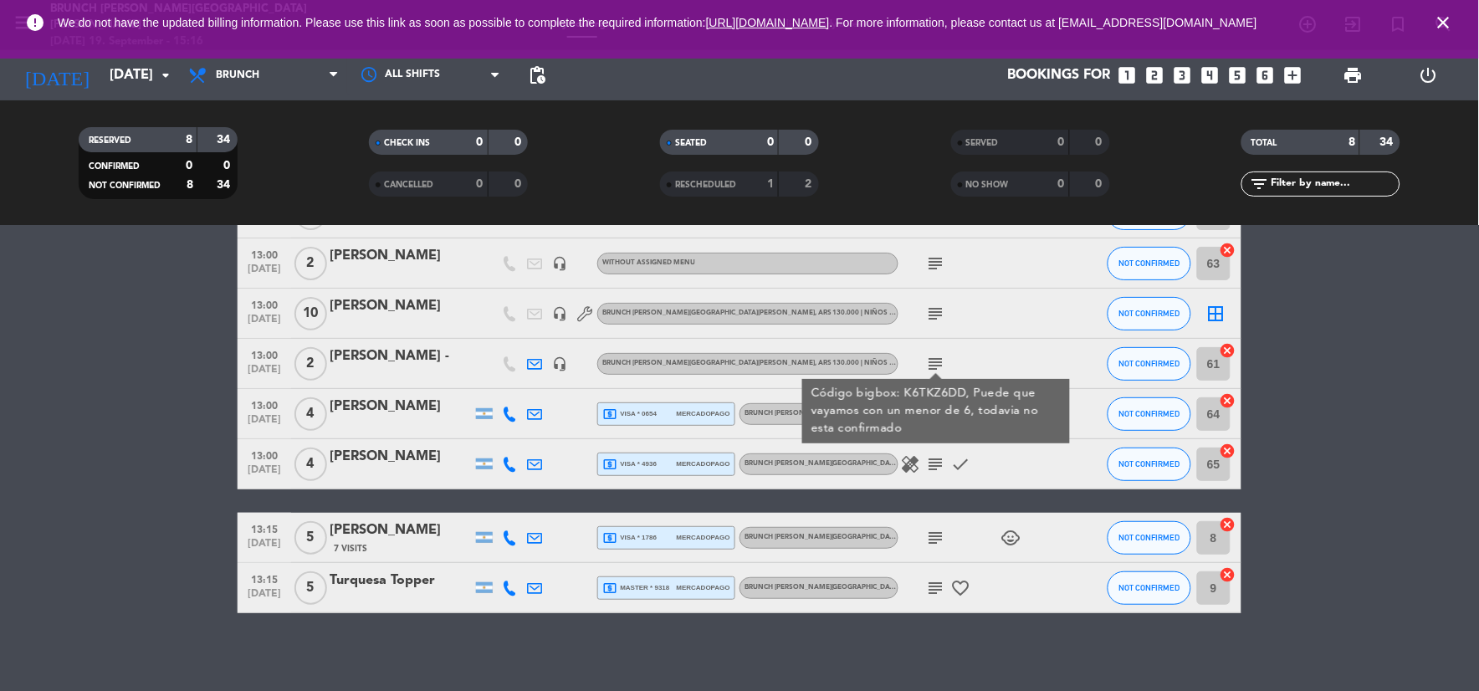
scroll to position [120, 0]
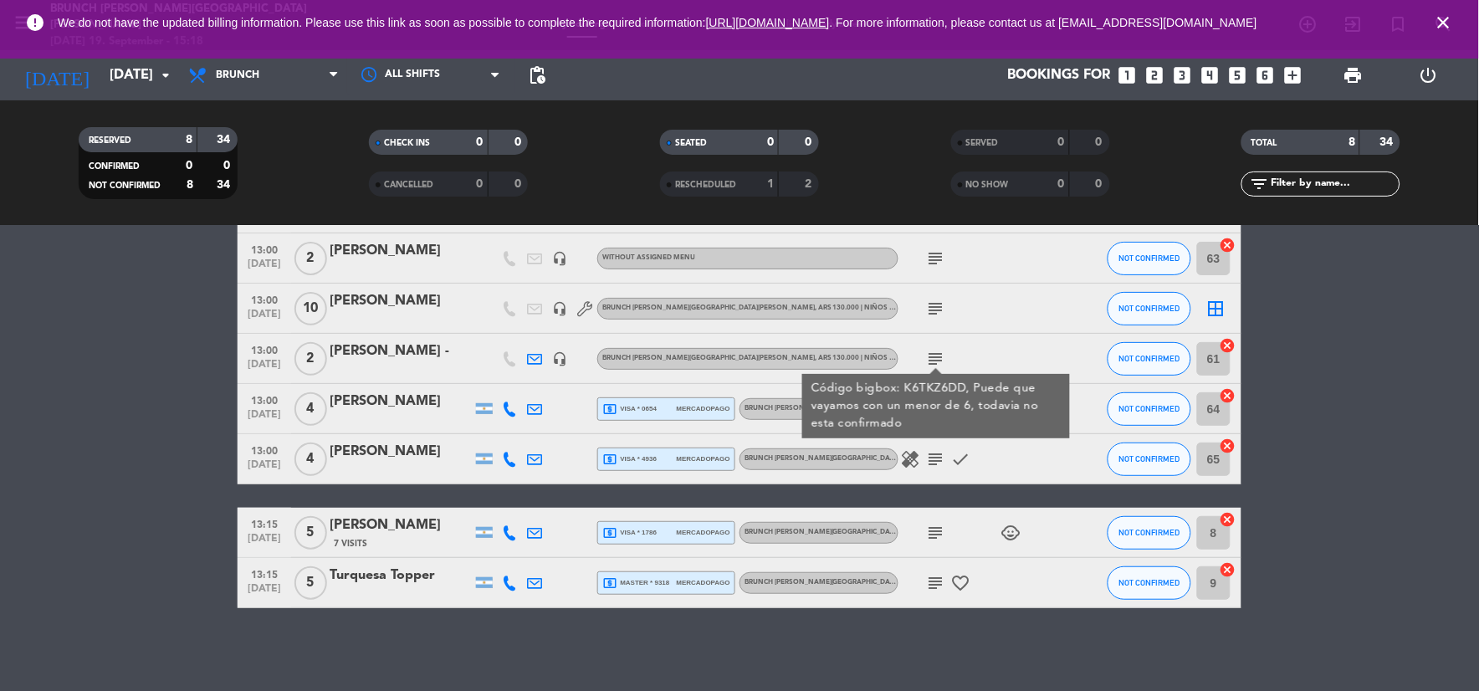
click at [694, 521] on div "local_atm visa * 1786 mercadopago" at bounding box center [666, 532] width 138 height 23
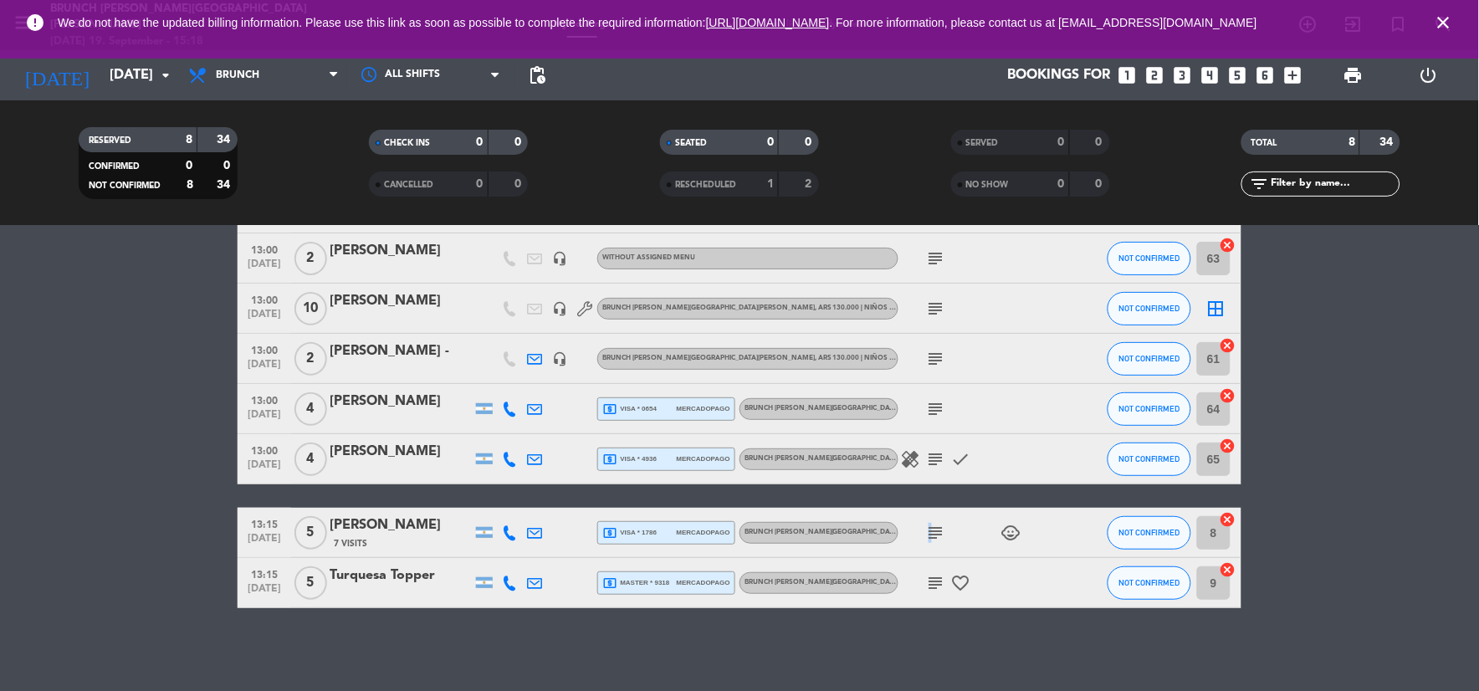
click at [926, 541] on icon "subject" at bounding box center [936, 533] width 20 height 20
drag, startPoint x: 925, startPoint y: 541, endPoint x: 941, endPoint y: 554, distance: 20.3
click at [935, 534] on icon "subject" at bounding box center [936, 533] width 20 height 20
click at [943, 600] on div "subject favorite_border" at bounding box center [974, 582] width 151 height 49
click at [940, 594] on div "subject favorite_border" at bounding box center [974, 582] width 151 height 49
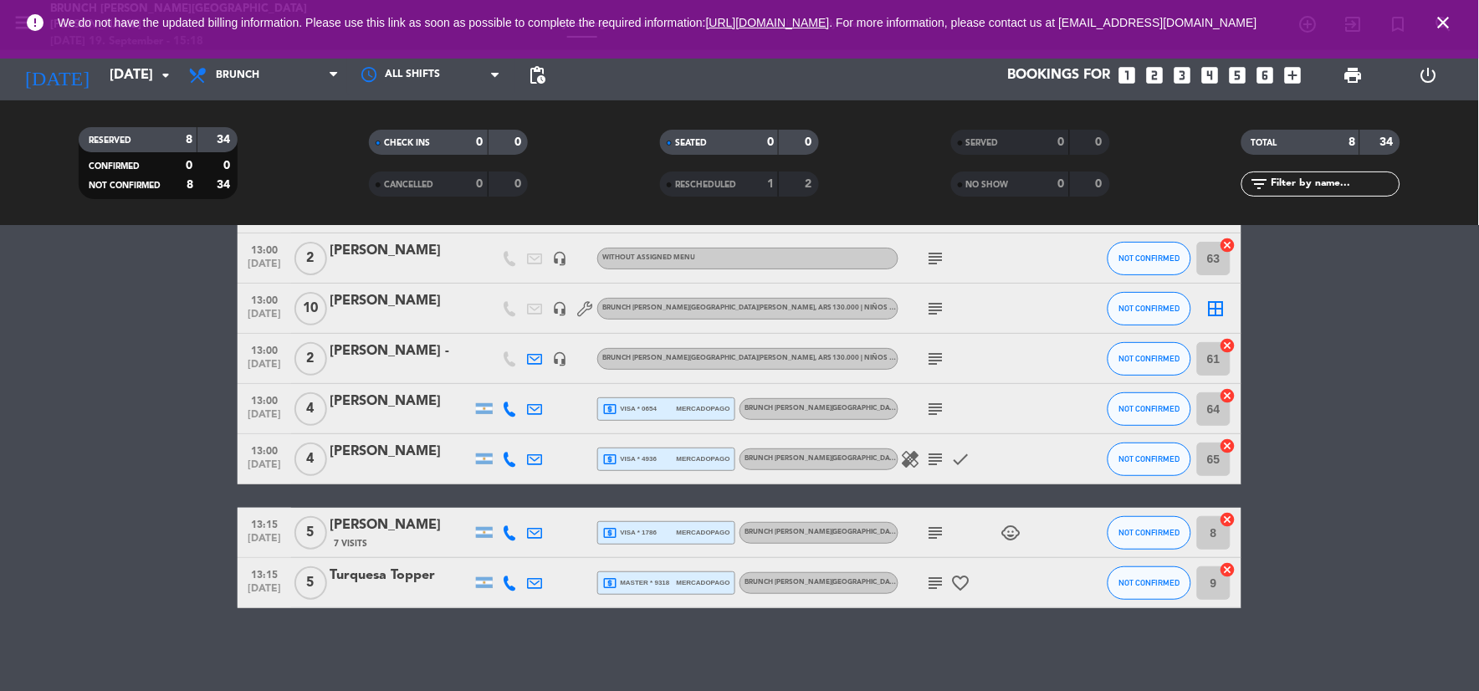
click at [975, 587] on div "subject favorite_border" at bounding box center [974, 582] width 151 height 49
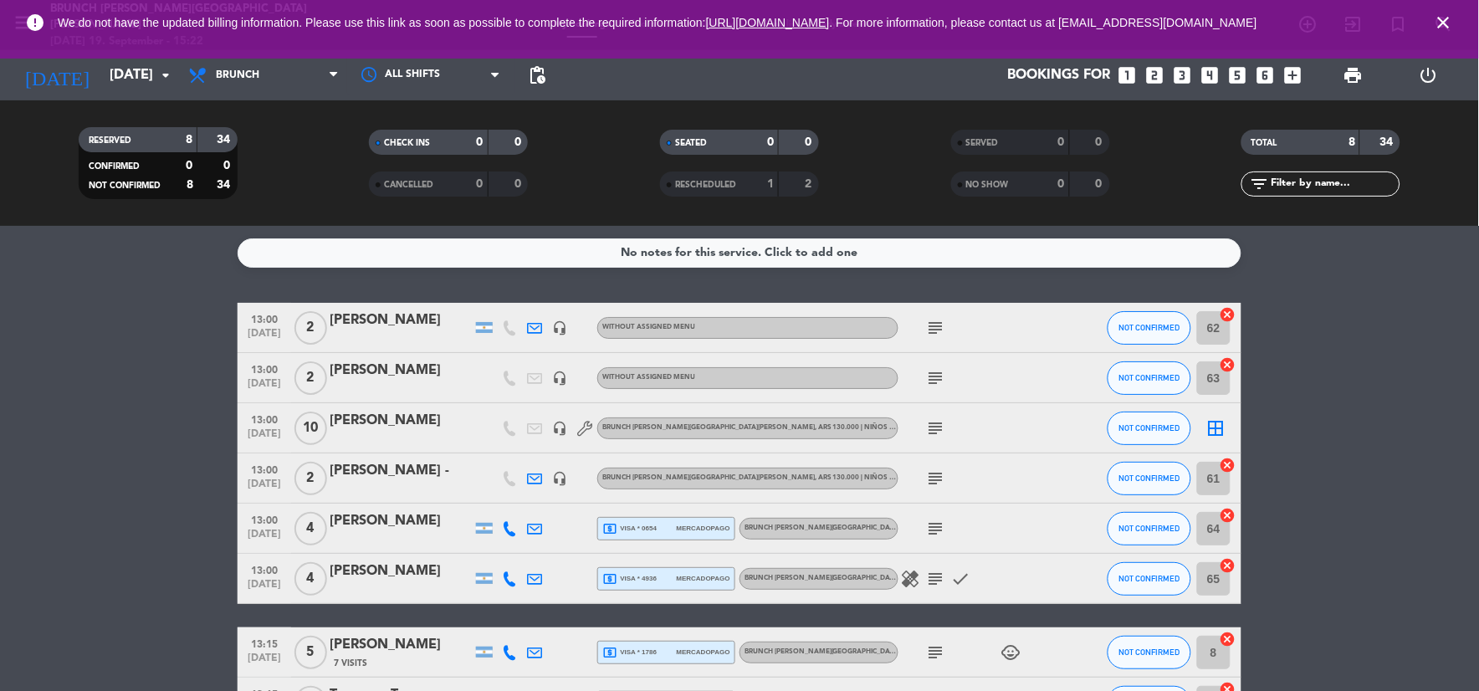
scroll to position [93, 0]
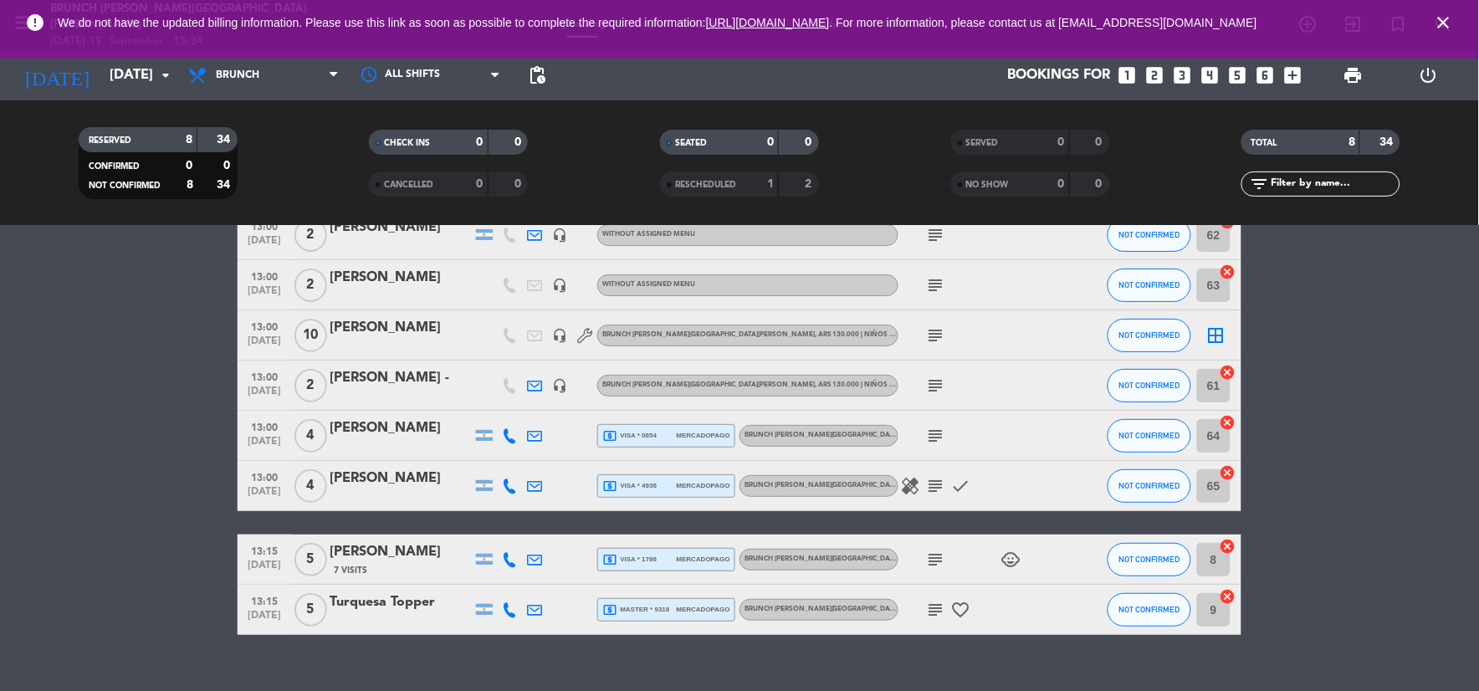
click at [1432, 25] on span "close" at bounding box center [1444, 22] width 45 height 45
click at [1457, 22] on span "close" at bounding box center [1444, 22] width 45 height 45
click at [1442, 23] on icon "close" at bounding box center [1444, 23] width 20 height 20
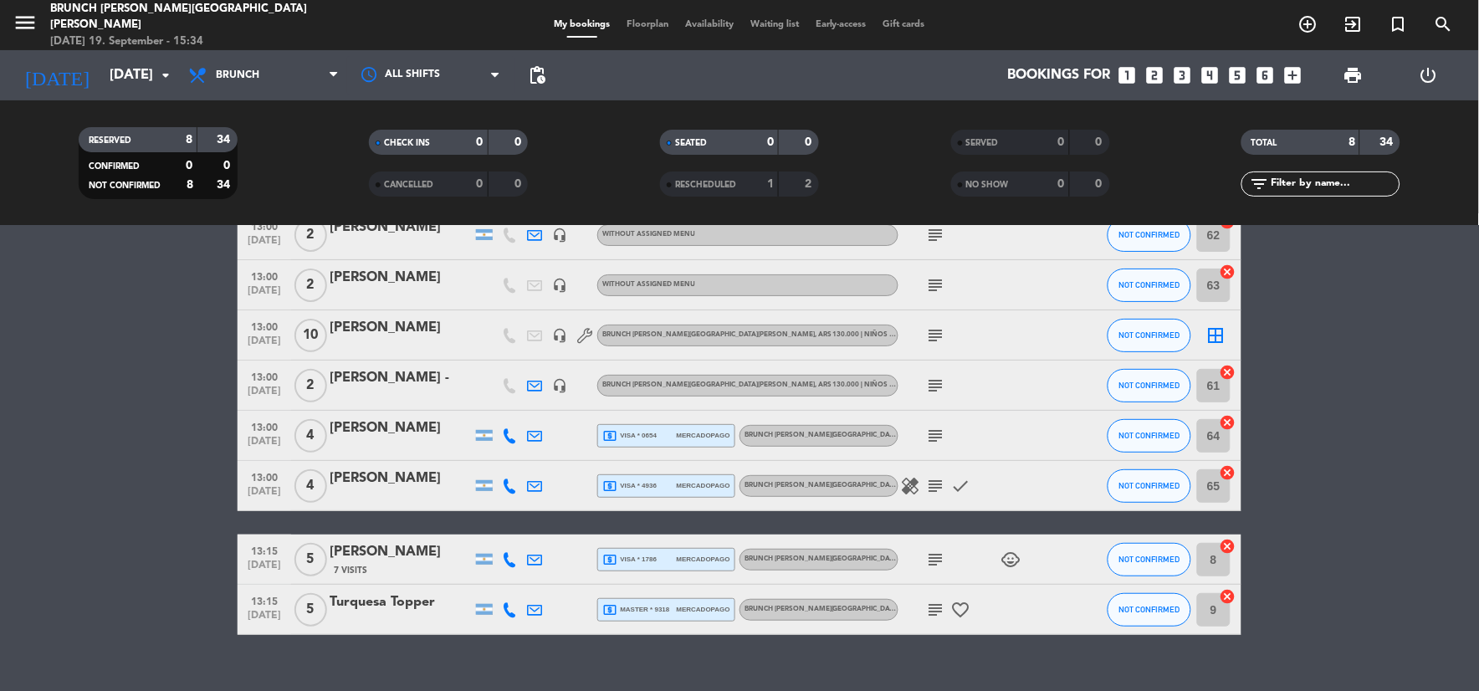
click at [13, 32] on icon "menu" at bounding box center [25, 22] width 25 height 25
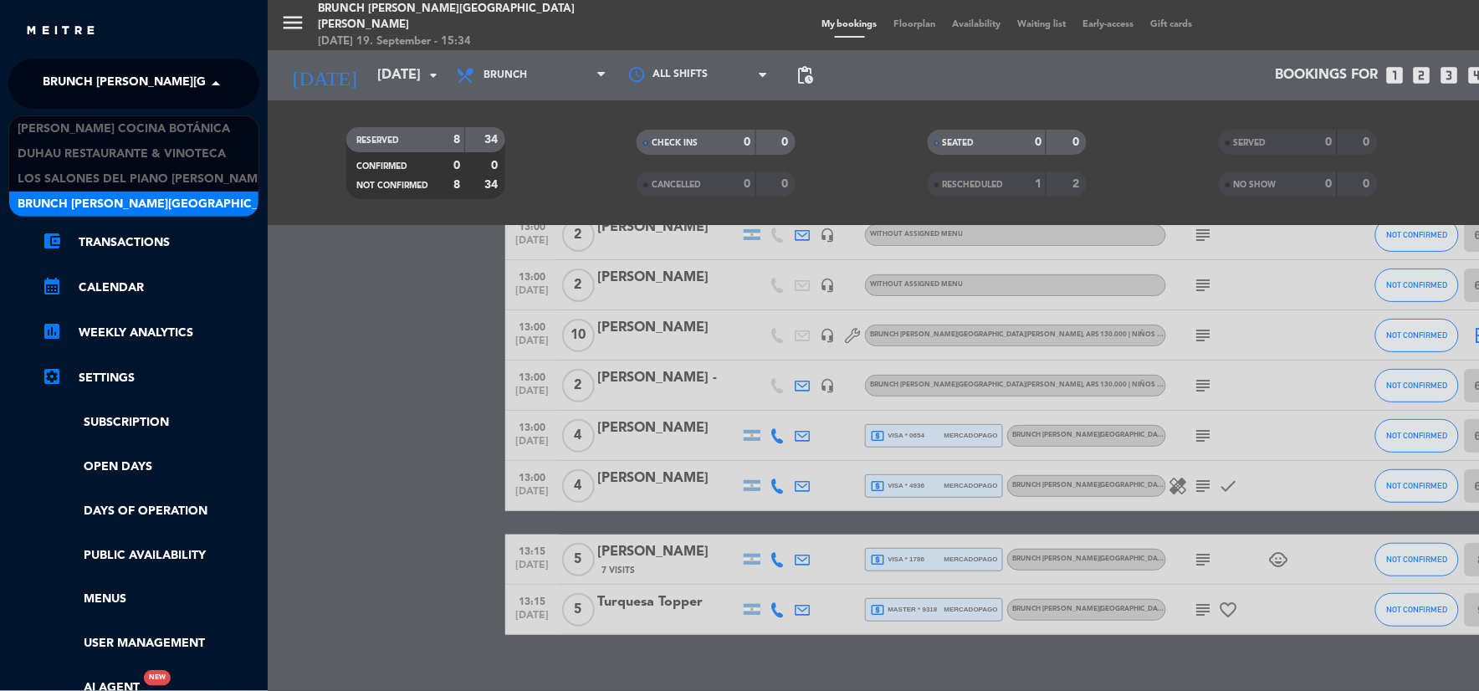
click at [99, 90] on span "Brunch [PERSON_NAME][GEOGRAPHIC_DATA][PERSON_NAME]" at bounding box center [228, 83] width 371 height 35
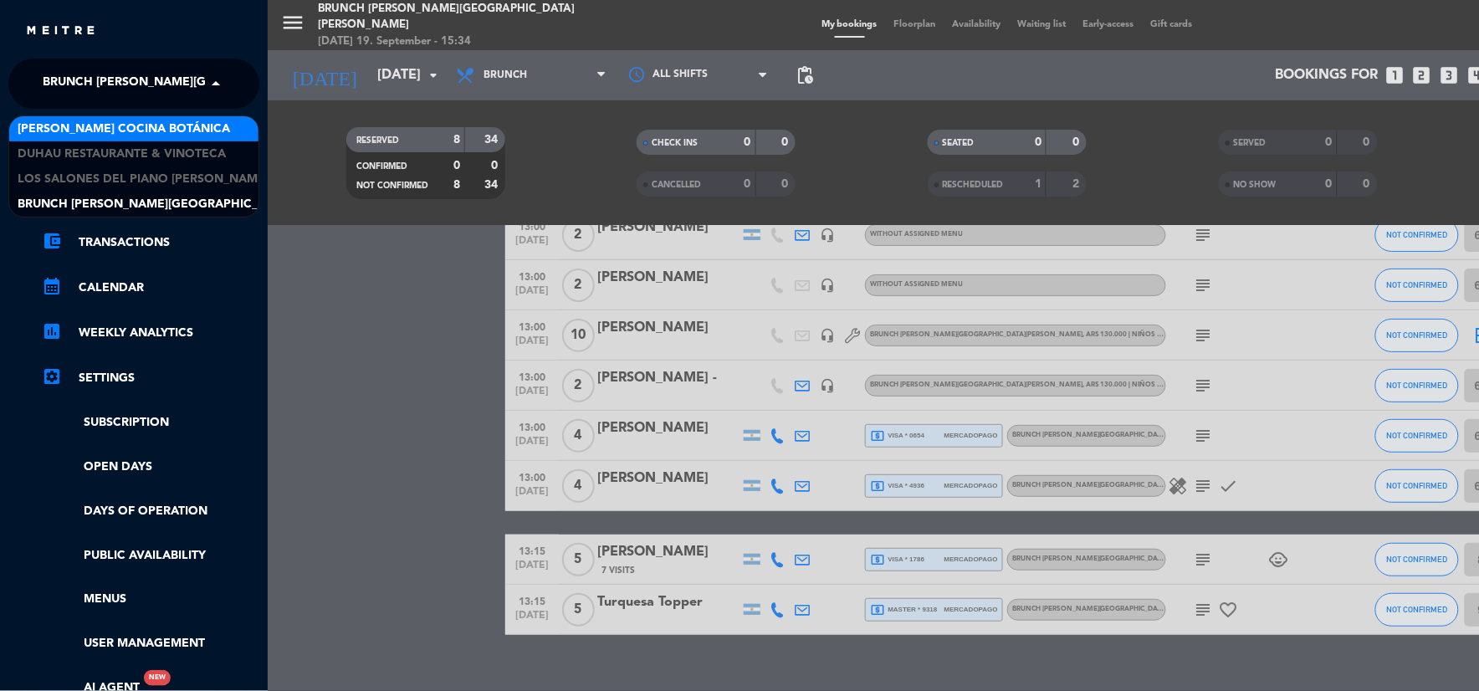
click at [136, 139] on div "[PERSON_NAME] Cocina Botánica" at bounding box center [133, 128] width 249 height 25
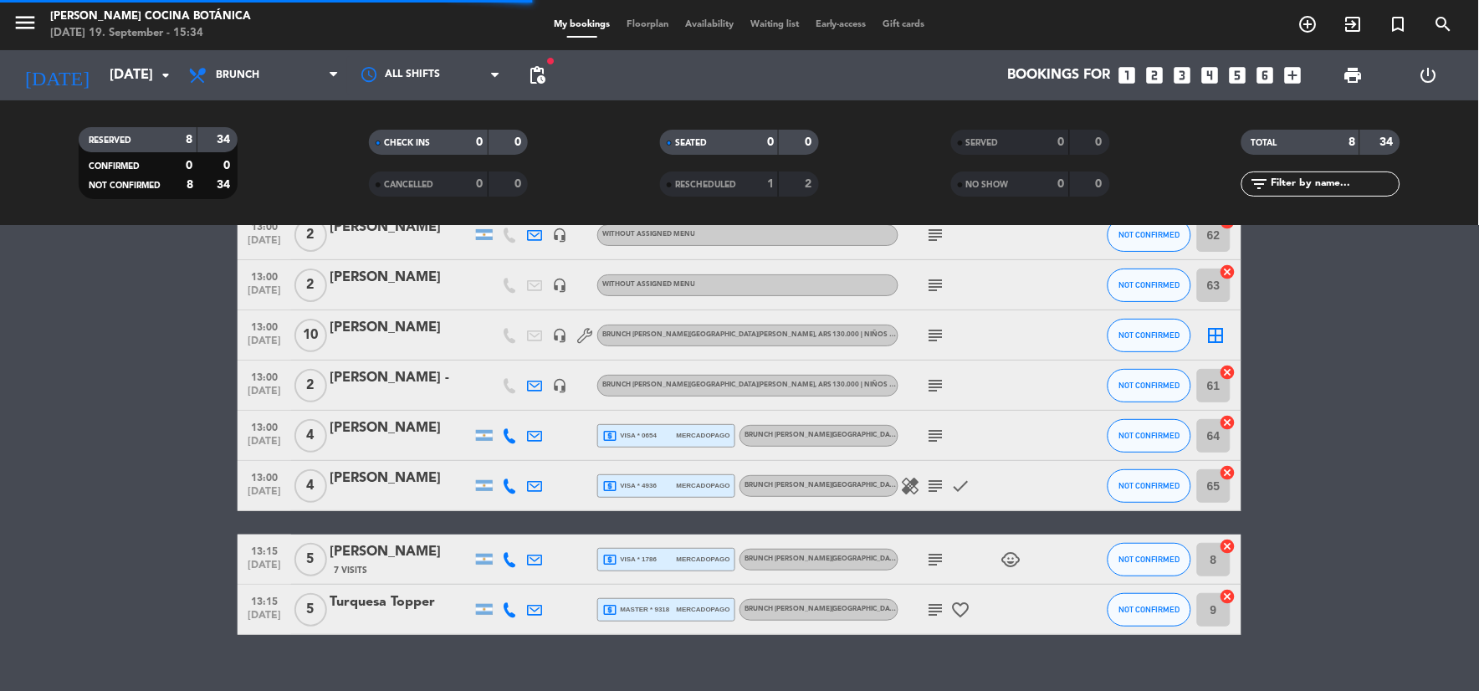
scroll to position [0, 0]
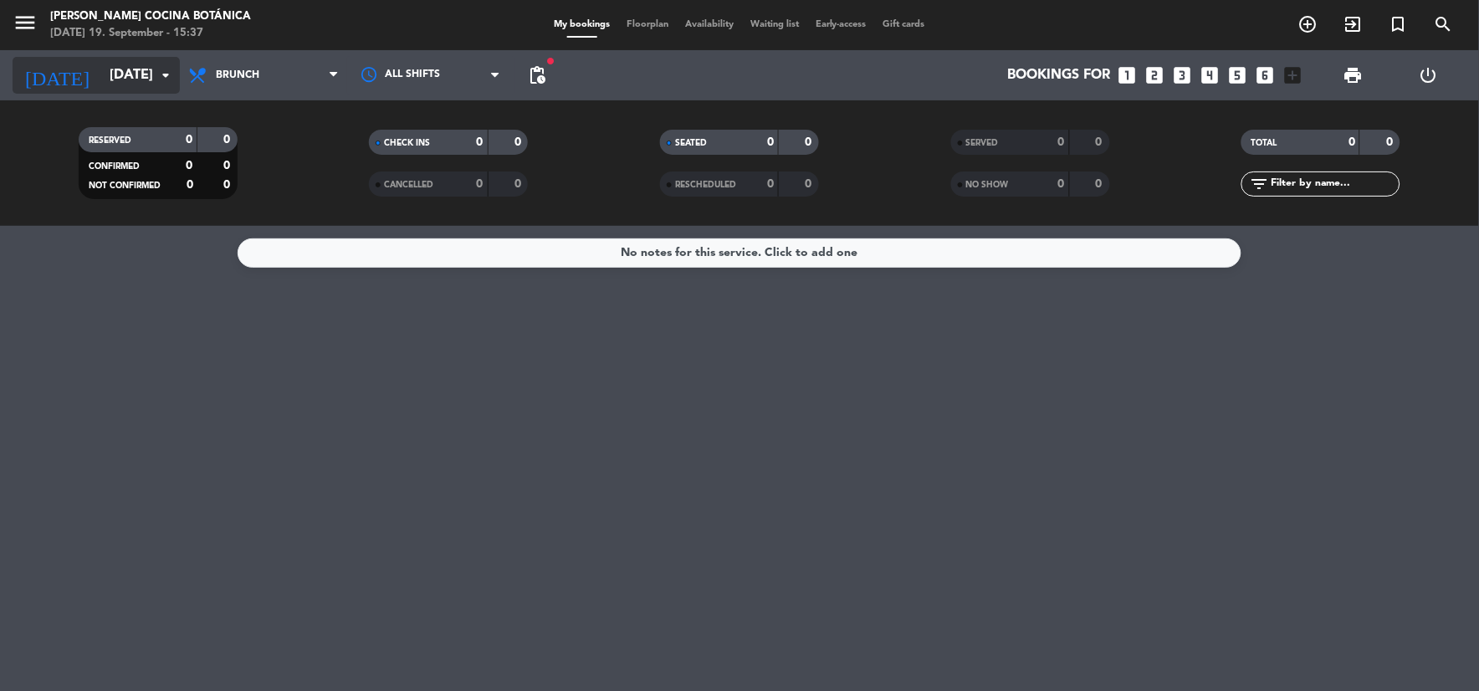
click at [127, 64] on input "[DATE]" at bounding box center [189, 75] width 177 height 33
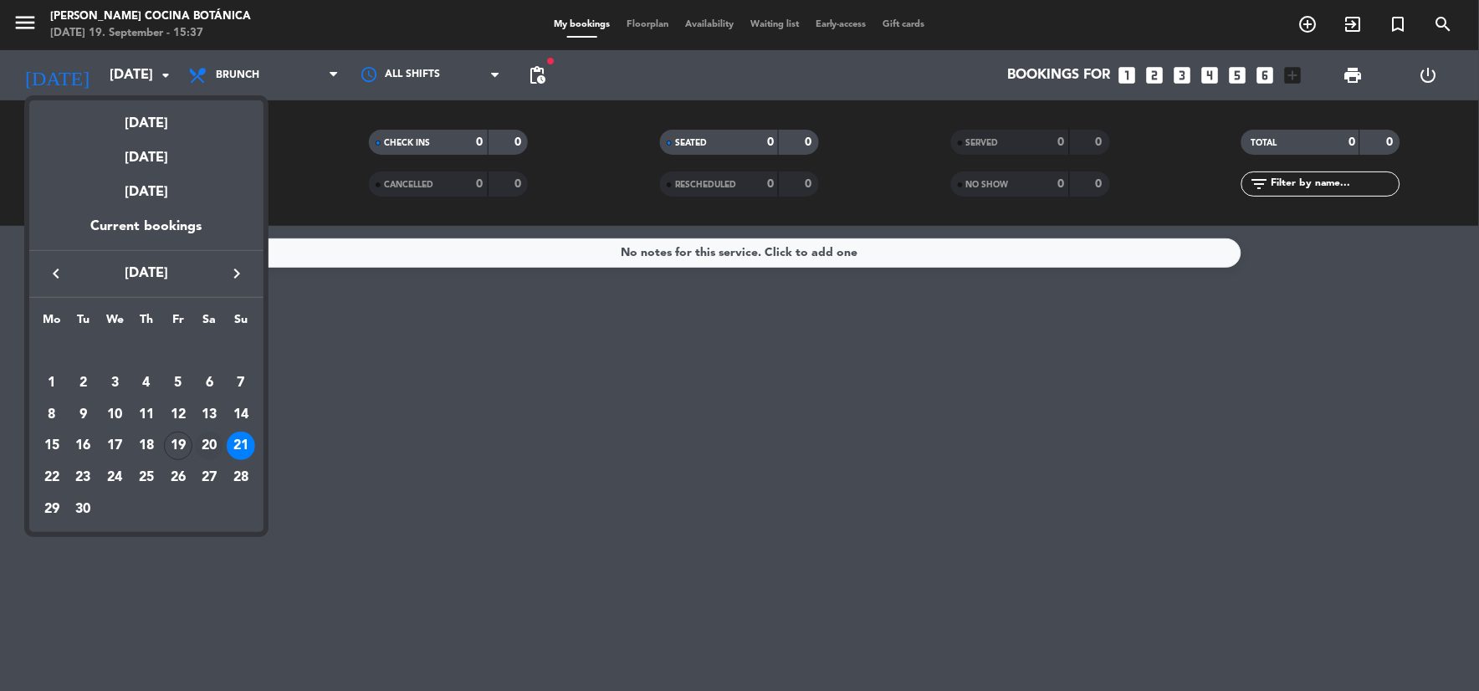
click at [214, 444] on div "20" at bounding box center [209, 446] width 28 height 28
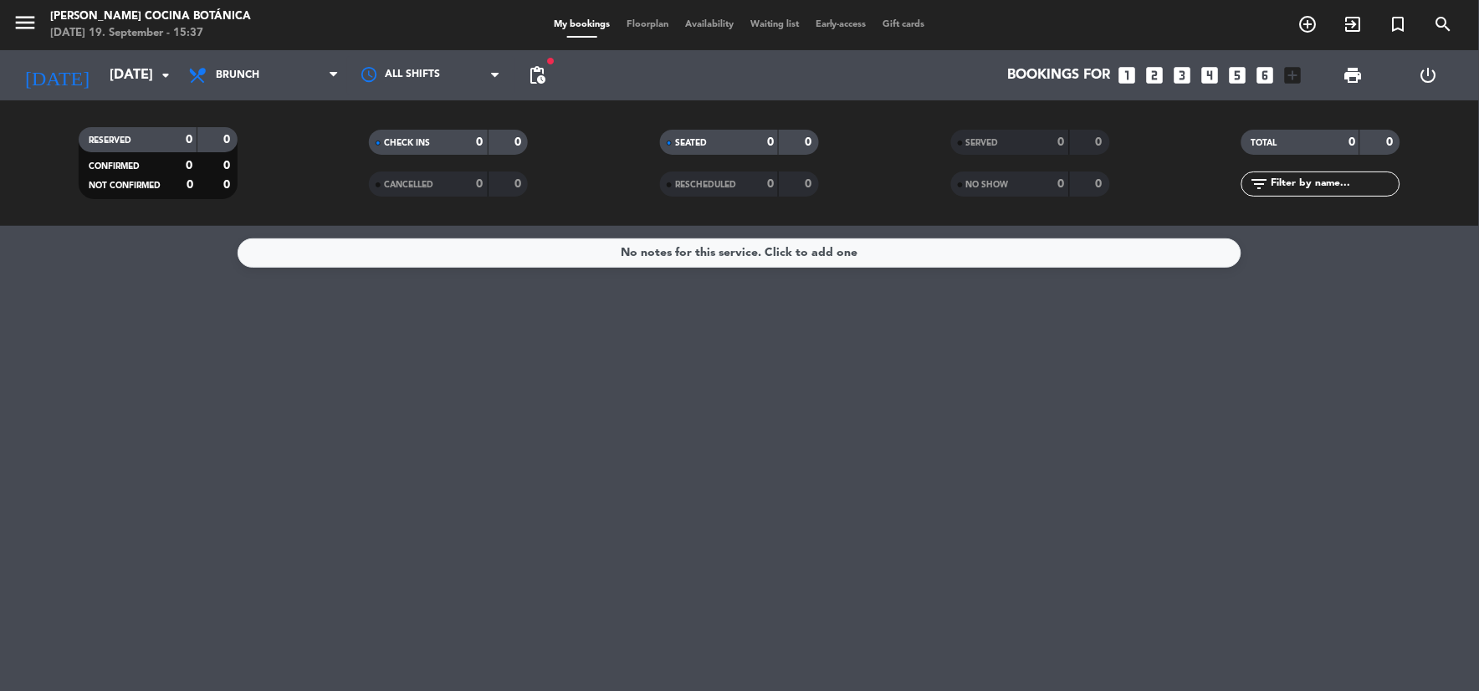
type input "[DATE]"
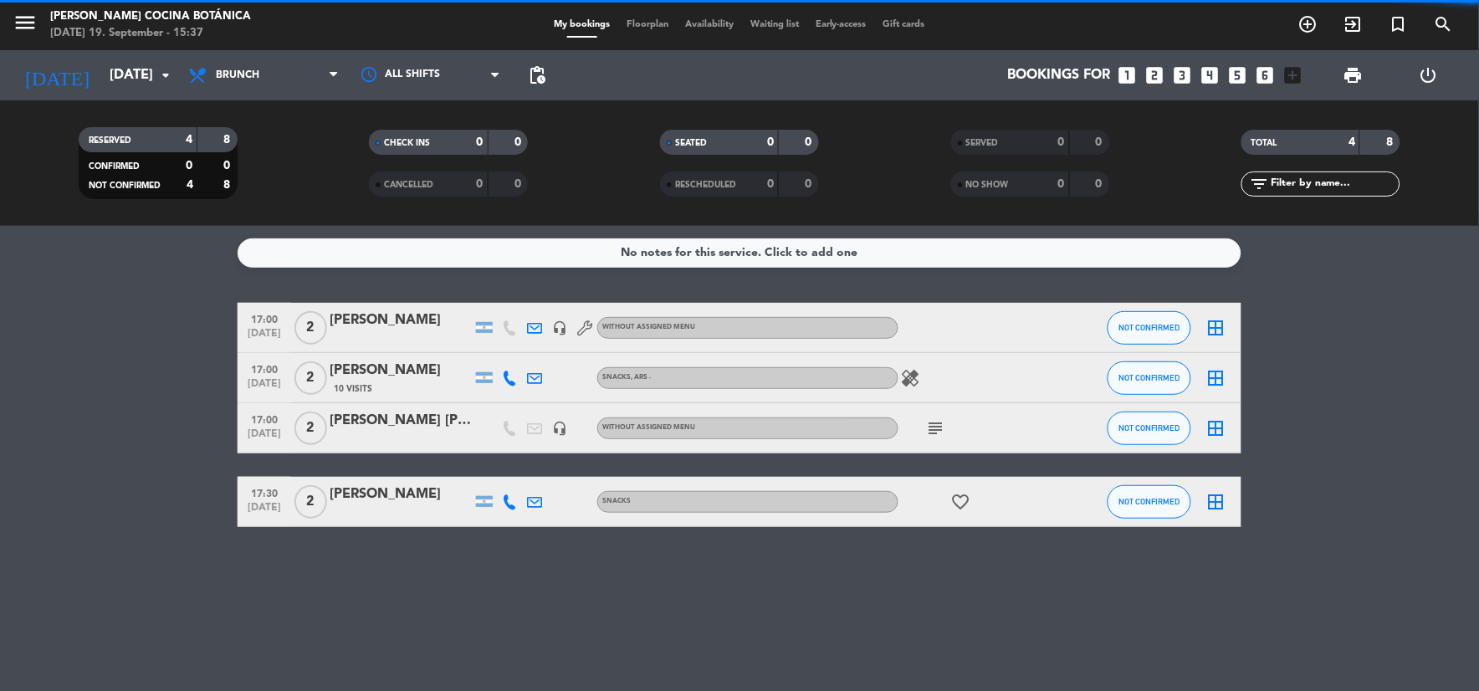
click at [1263, 65] on icon "looks_6" at bounding box center [1265, 75] width 22 height 22
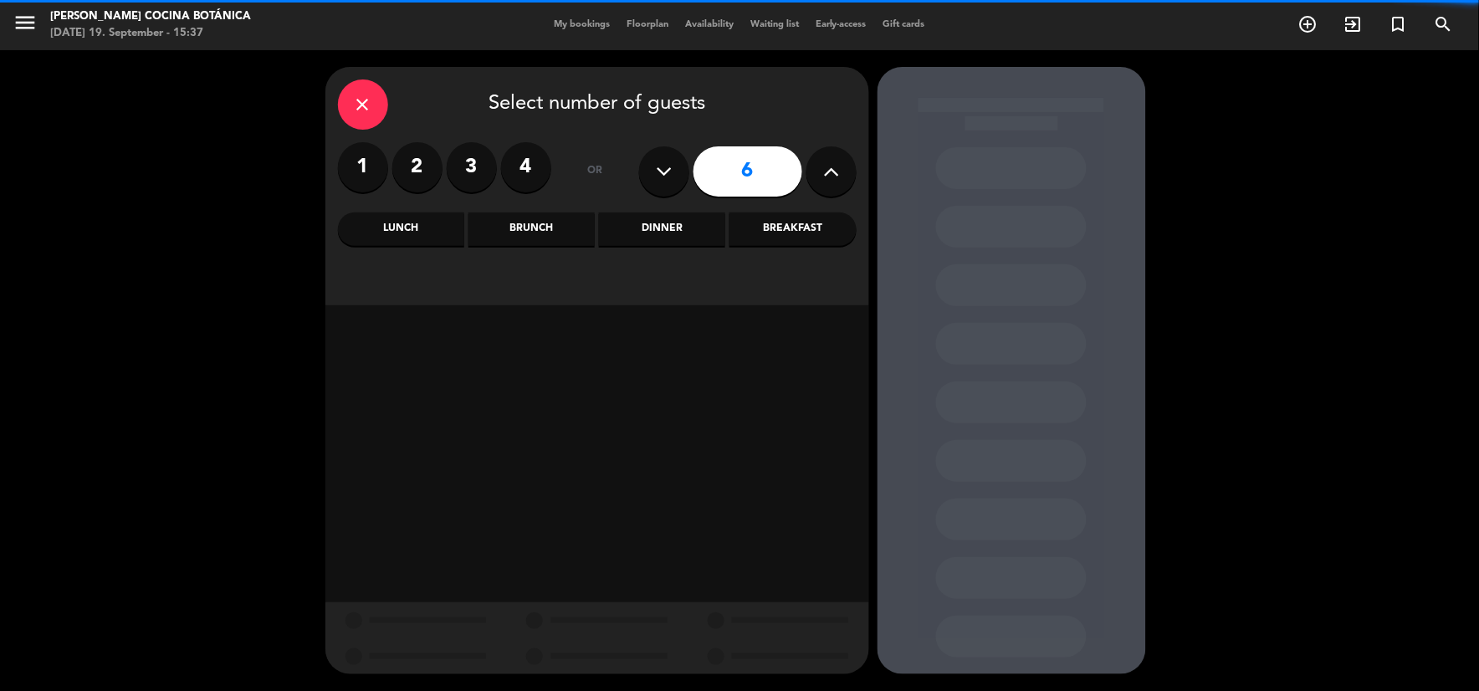
click at [838, 170] on icon at bounding box center [831, 171] width 16 height 25
type input "7"
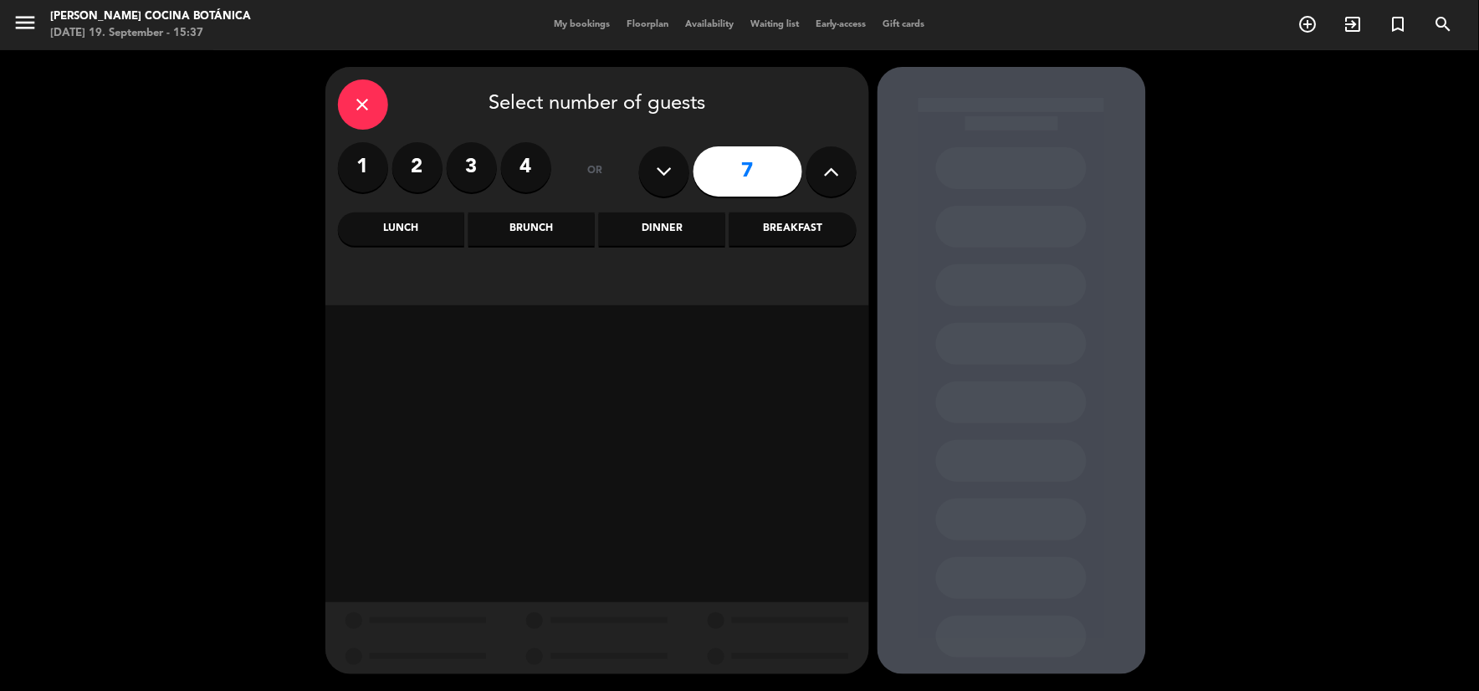
click at [557, 228] on div "Brunch" at bounding box center [532, 229] width 126 height 33
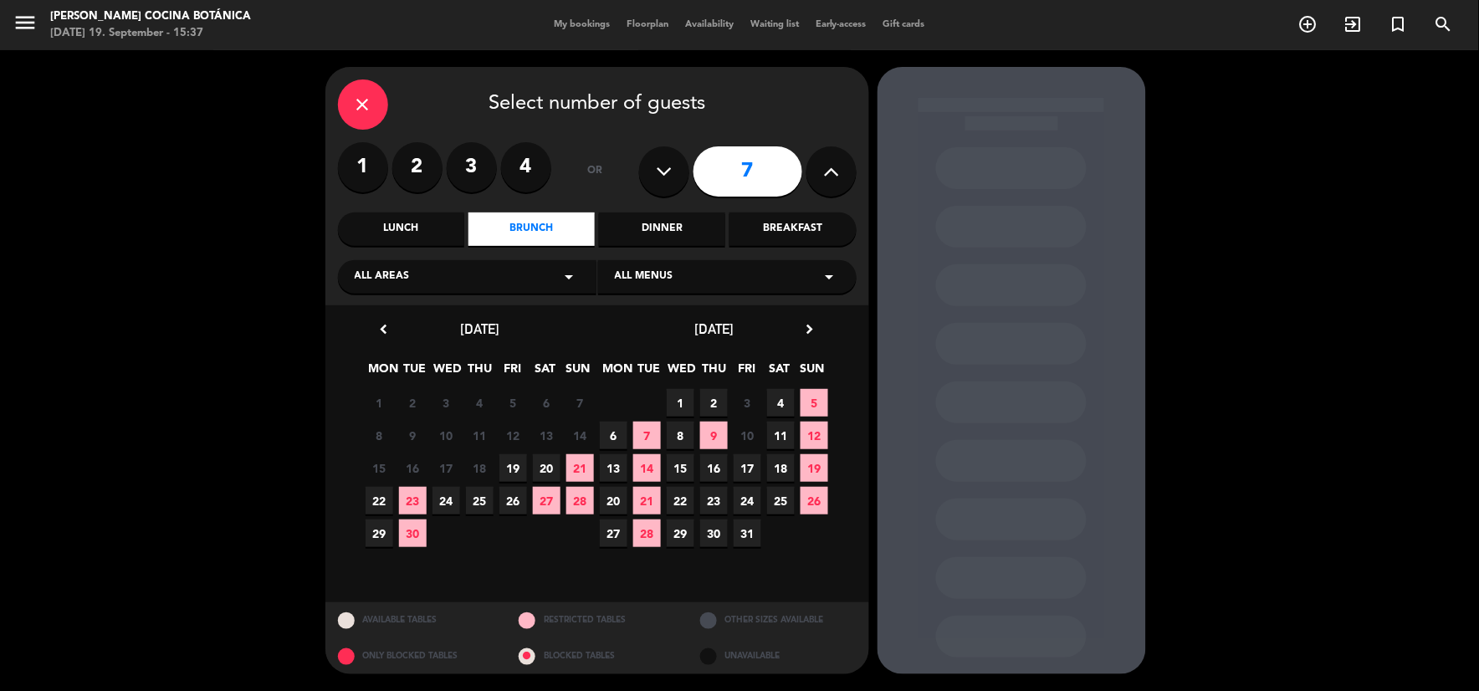
click at [549, 464] on span "20" at bounding box center [547, 468] width 28 height 28
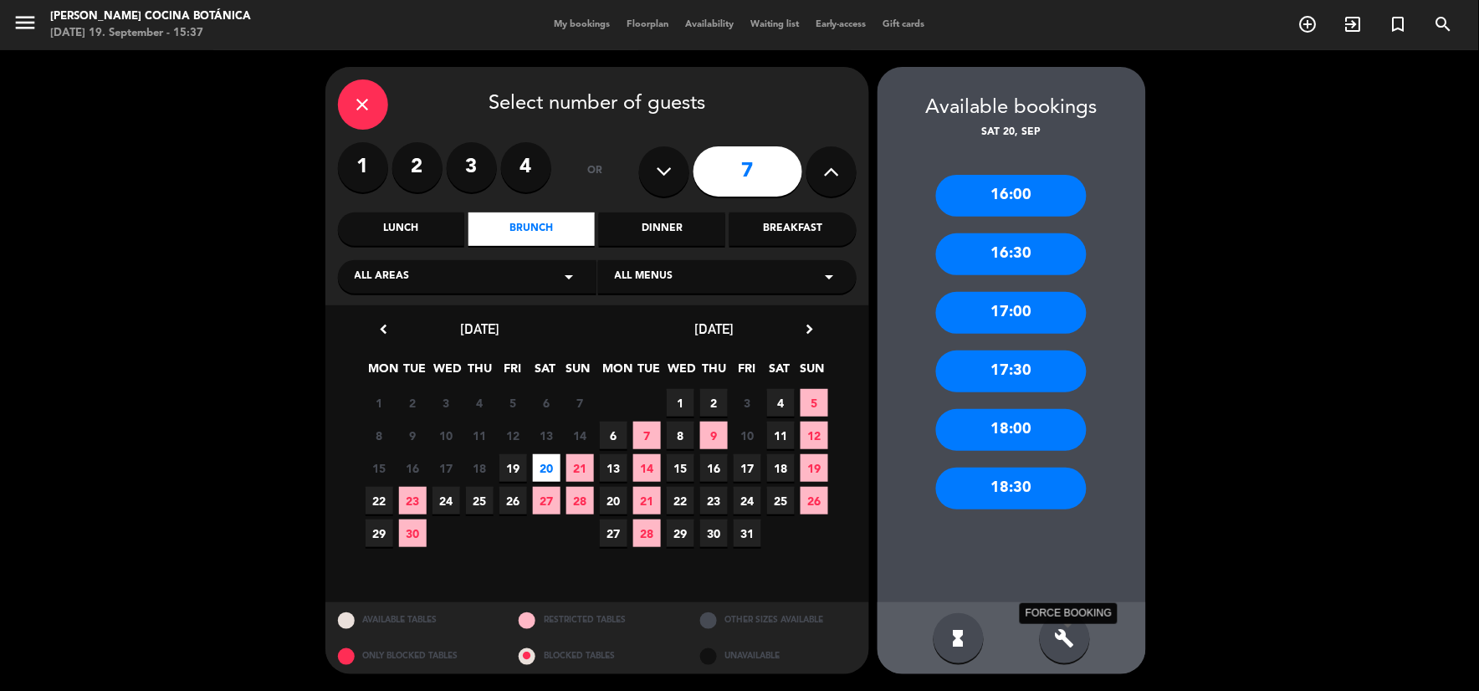
click at [1073, 645] on icon "build" at bounding box center [1065, 638] width 20 height 20
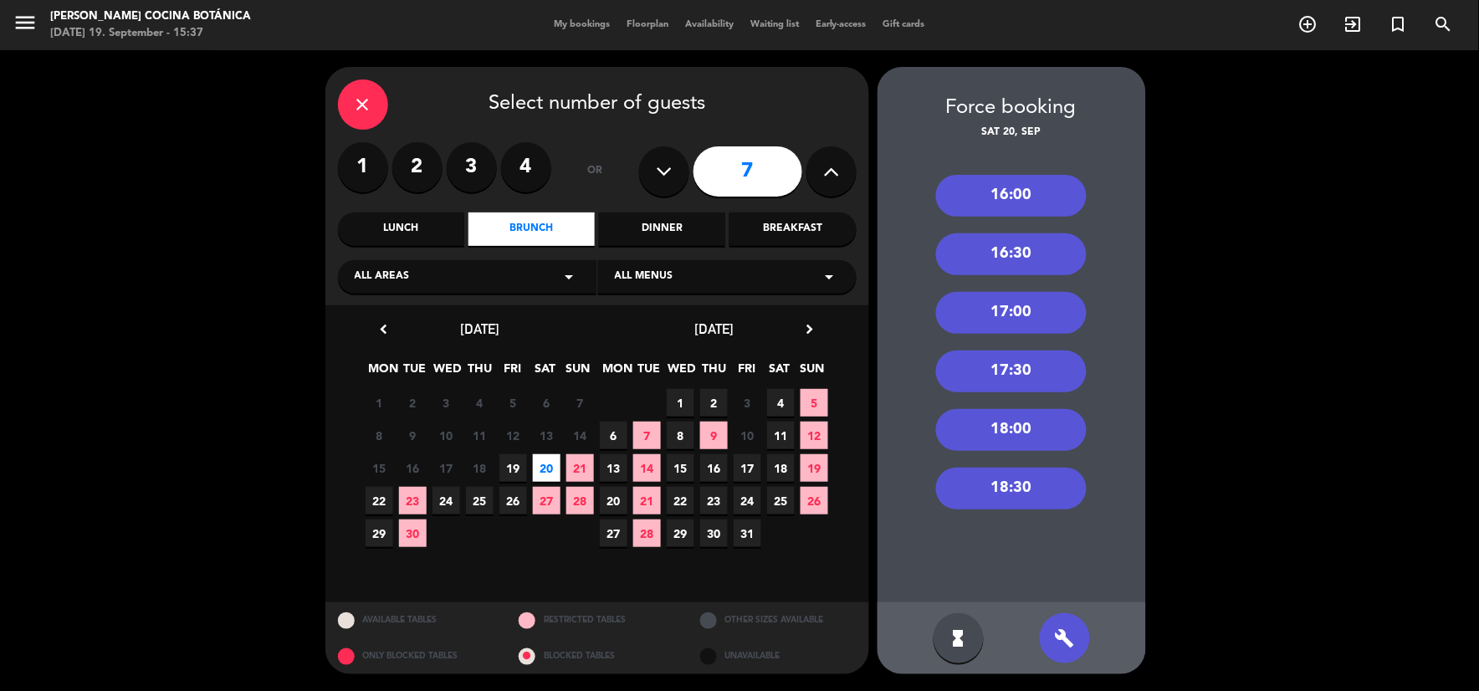
click at [1039, 366] on div "17:30" at bounding box center [1011, 372] width 151 height 42
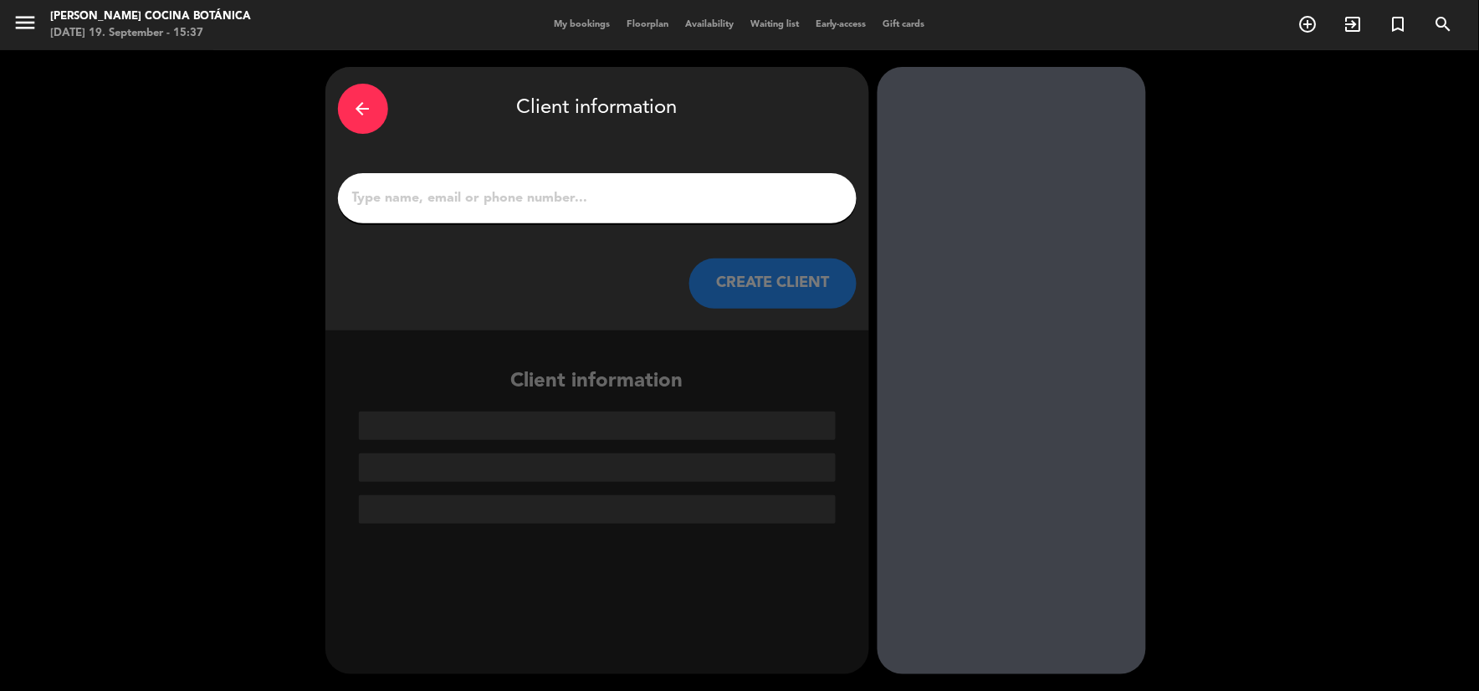
click at [632, 181] on div at bounding box center [597, 198] width 519 height 50
click at [632, 185] on div at bounding box center [597, 198] width 519 height 50
click at [532, 188] on input "1" at bounding box center [598, 198] width 494 height 23
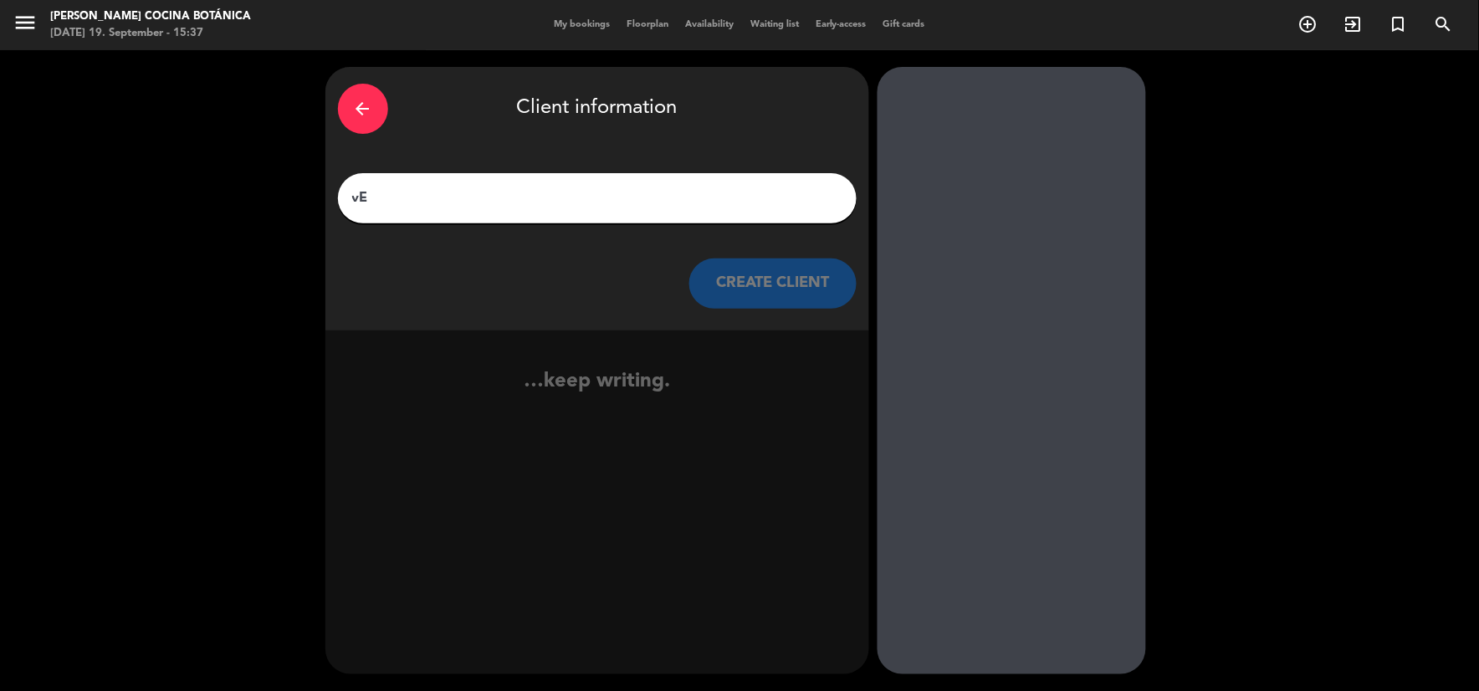
type input "v"
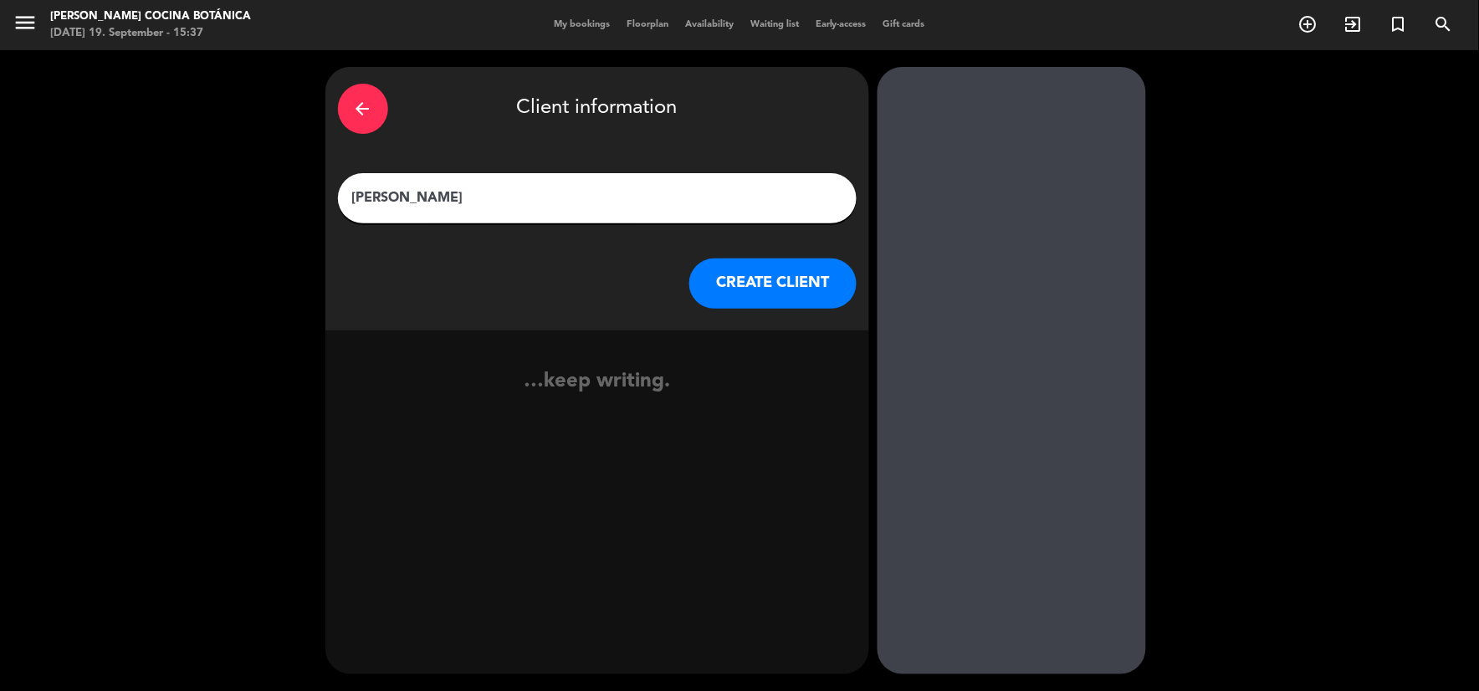
type input "[PERSON_NAME]"
click at [751, 273] on button "CREATE CLIENT" at bounding box center [772, 284] width 167 height 50
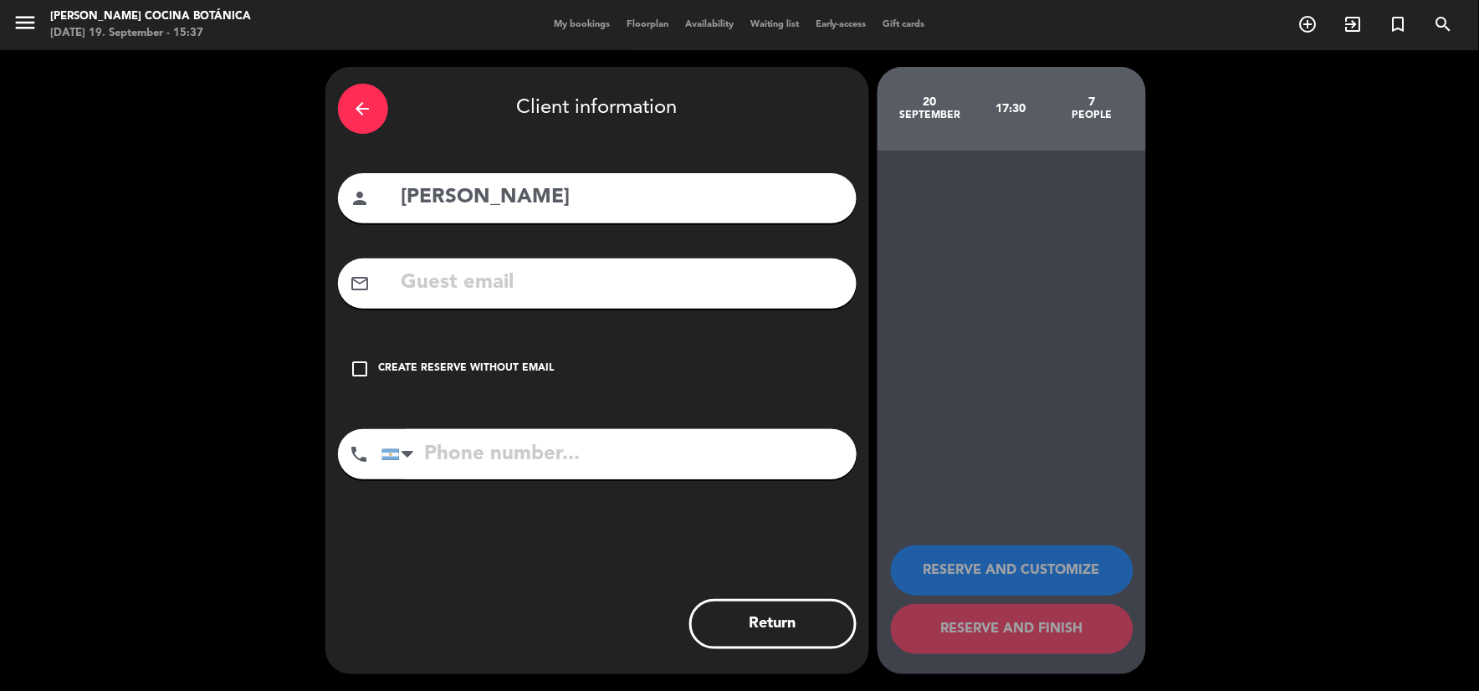
click at [450, 365] on div "Create reserve without email" at bounding box center [467, 369] width 176 height 17
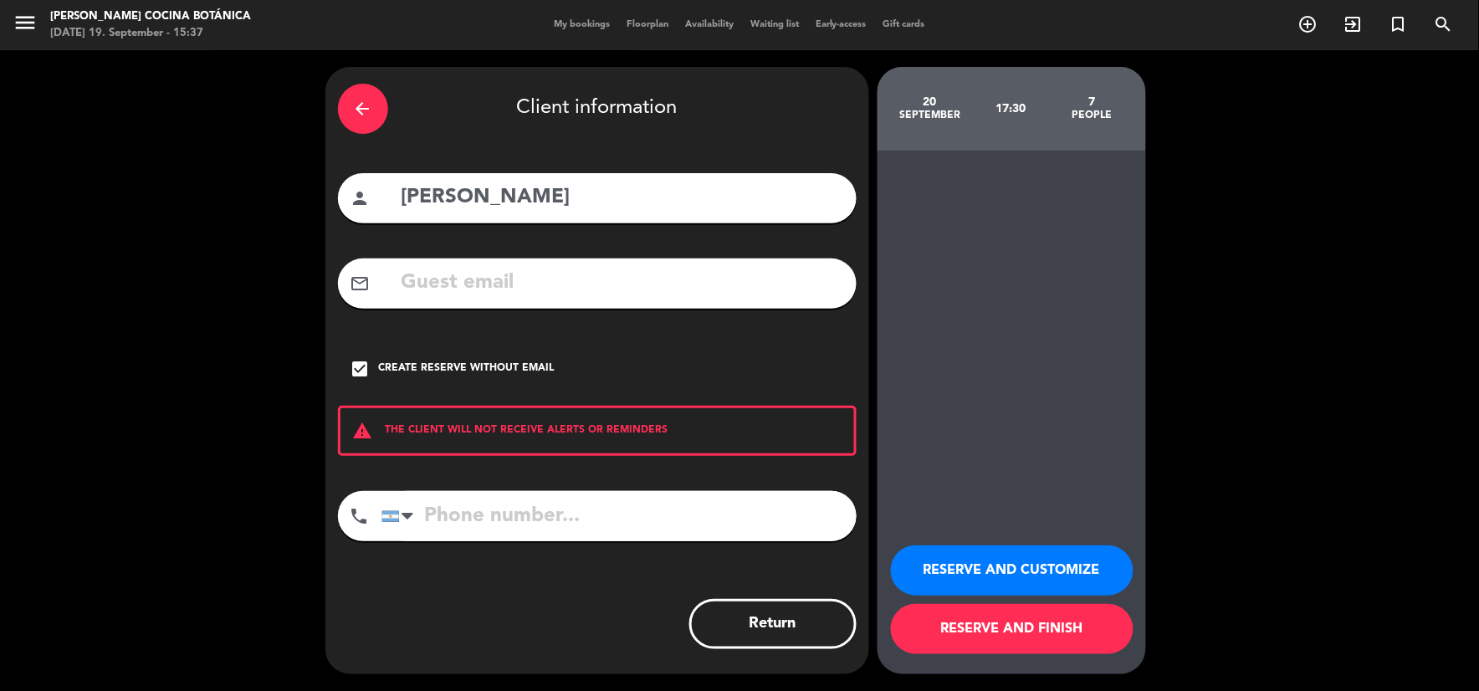
click at [504, 356] on div "check_box Create reserve without email" at bounding box center [597, 369] width 519 height 50
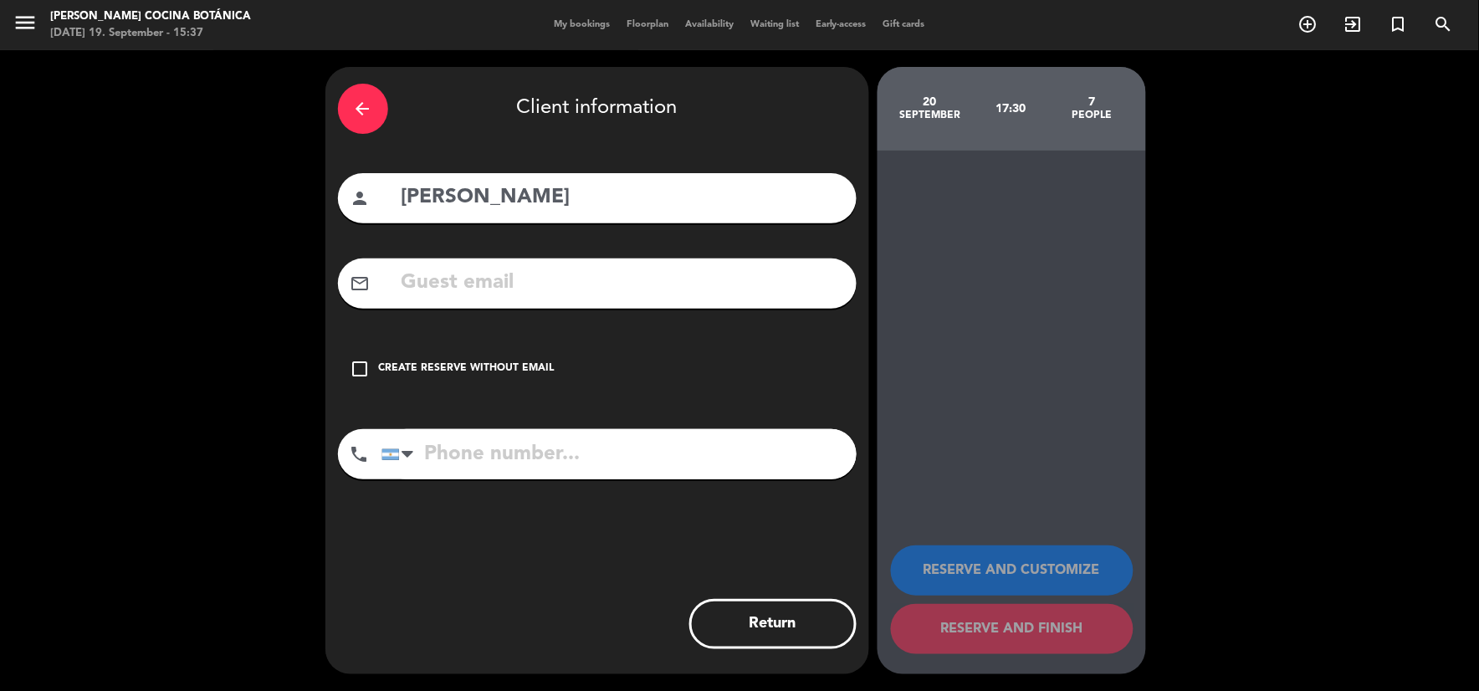
click at [523, 271] on input "text" at bounding box center [622, 283] width 444 height 34
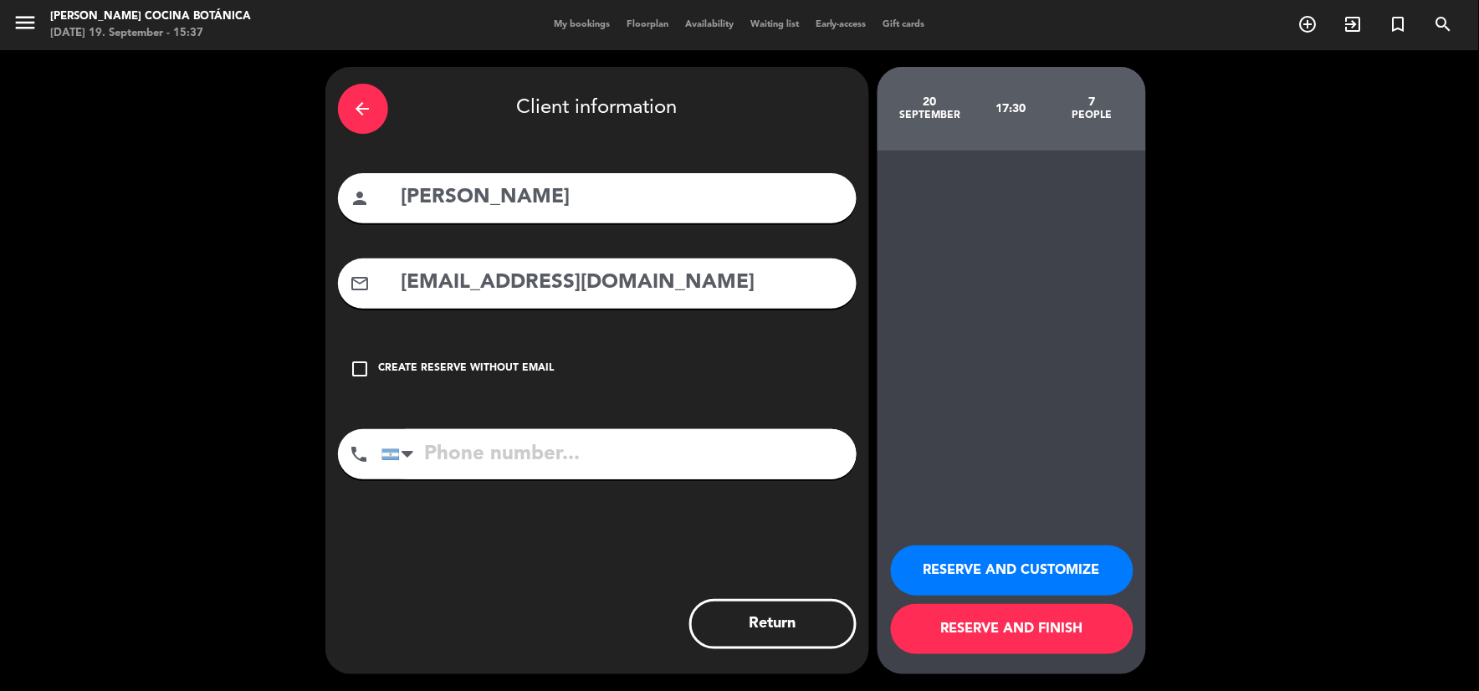
type input "[EMAIL_ADDRESS][DOMAIN_NAME]"
click at [517, 479] on div "phone [GEOGRAPHIC_DATA] +1 [GEOGRAPHIC_DATA] +44 [GEOGRAPHIC_DATA] ([GEOGRAPHIC…" at bounding box center [597, 460] width 519 height 62
click at [603, 453] on input "tel" at bounding box center [619, 454] width 475 height 50
type input "1144743201"
click at [993, 562] on button "RESERVE AND CUSTOMIZE" at bounding box center [1012, 571] width 243 height 50
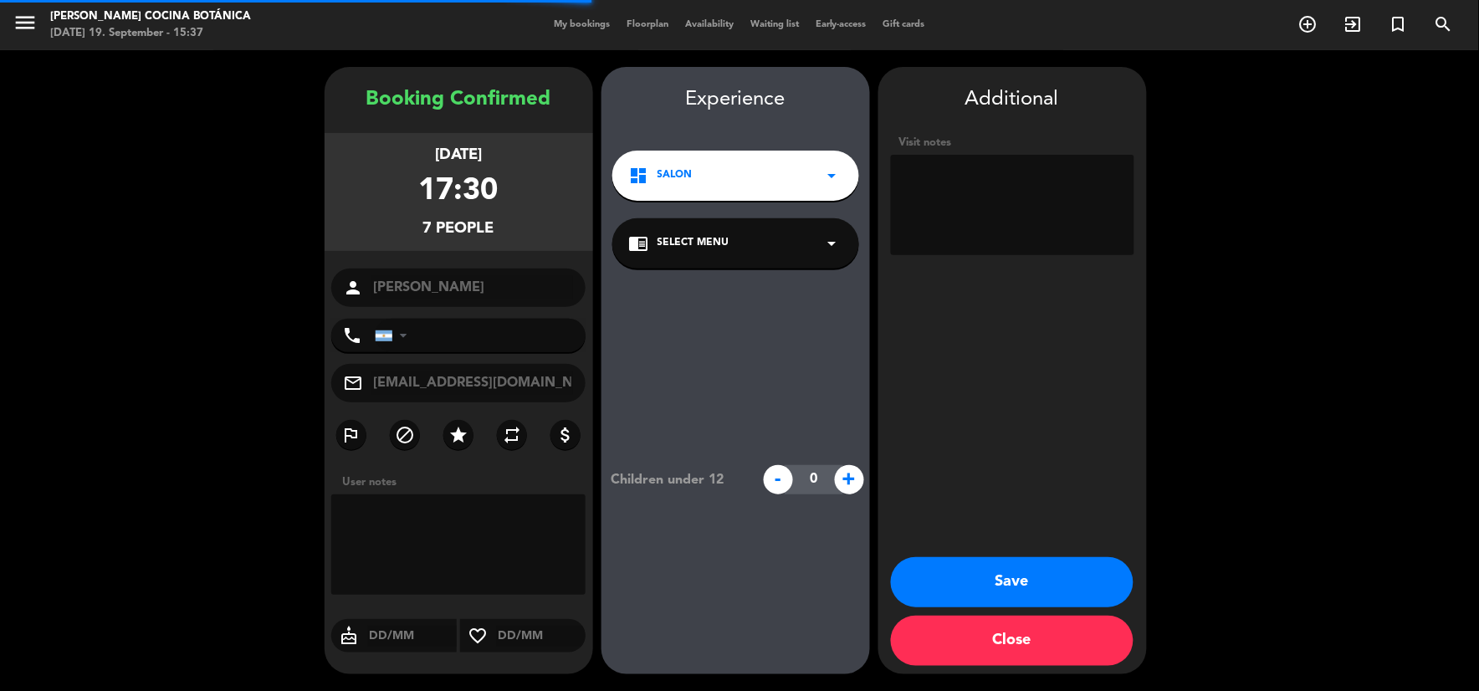
type input "[PHONE_NUMBER]"
click at [989, 207] on textarea at bounding box center [1012, 205] width 243 height 100
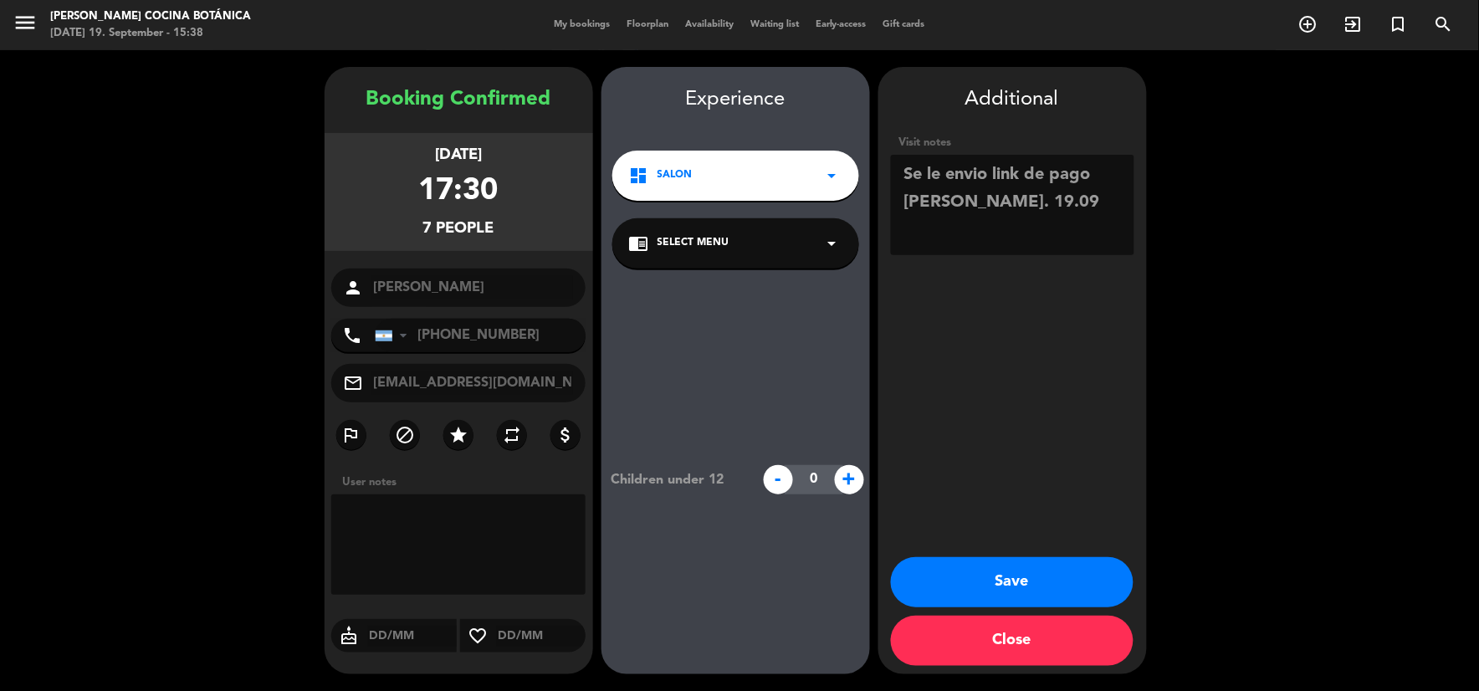
type textarea "Se le envio link de pago [PERSON_NAME]. 19.09"
drag, startPoint x: 373, startPoint y: 383, endPoint x: 591, endPoint y: 378, distance: 217.6
click at [591, 378] on meitre-input "mail_outline [EMAIL_ADDRESS][DOMAIN_NAME]" at bounding box center [459, 383] width 269 height 38
click at [989, 234] on textarea at bounding box center [1012, 205] width 243 height 100
click at [1015, 216] on textarea at bounding box center [1012, 205] width 243 height 100
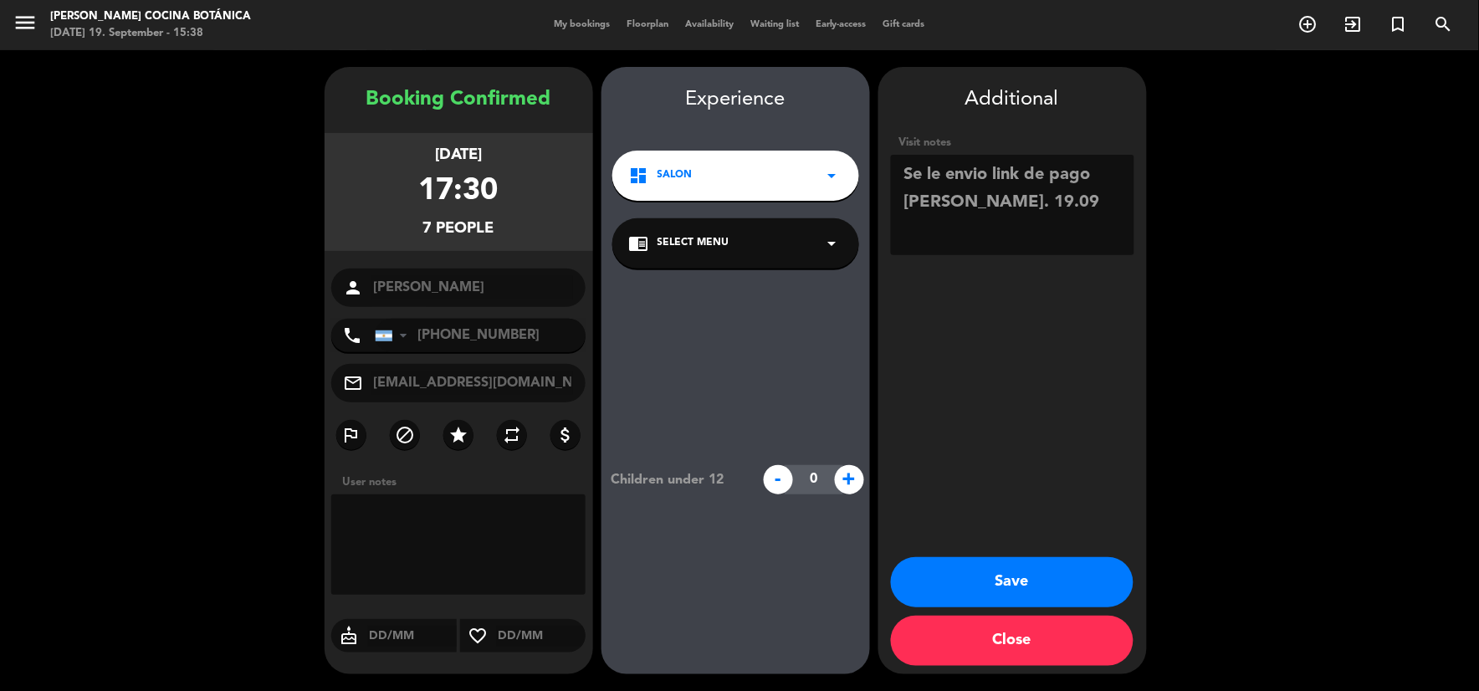
click at [1026, 577] on button "Save" at bounding box center [1012, 582] width 243 height 50
